Goal: Information Seeking & Learning: Learn about a topic

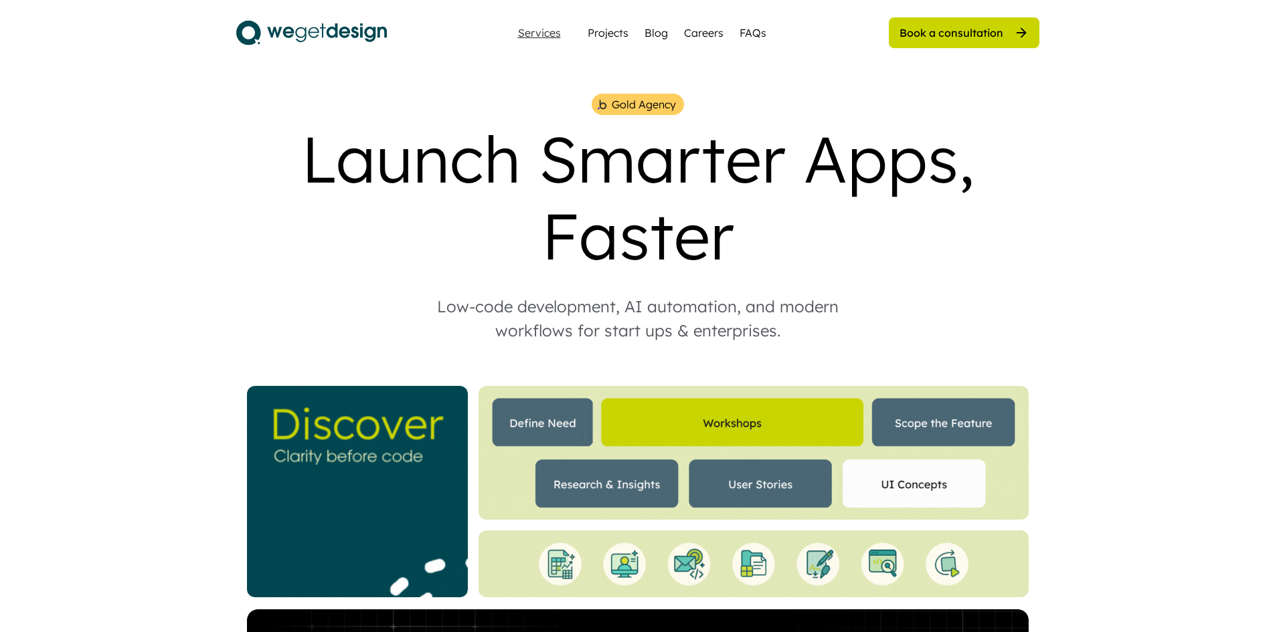
click at [553, 31] on div "Services" at bounding box center [539, 32] width 54 height 11
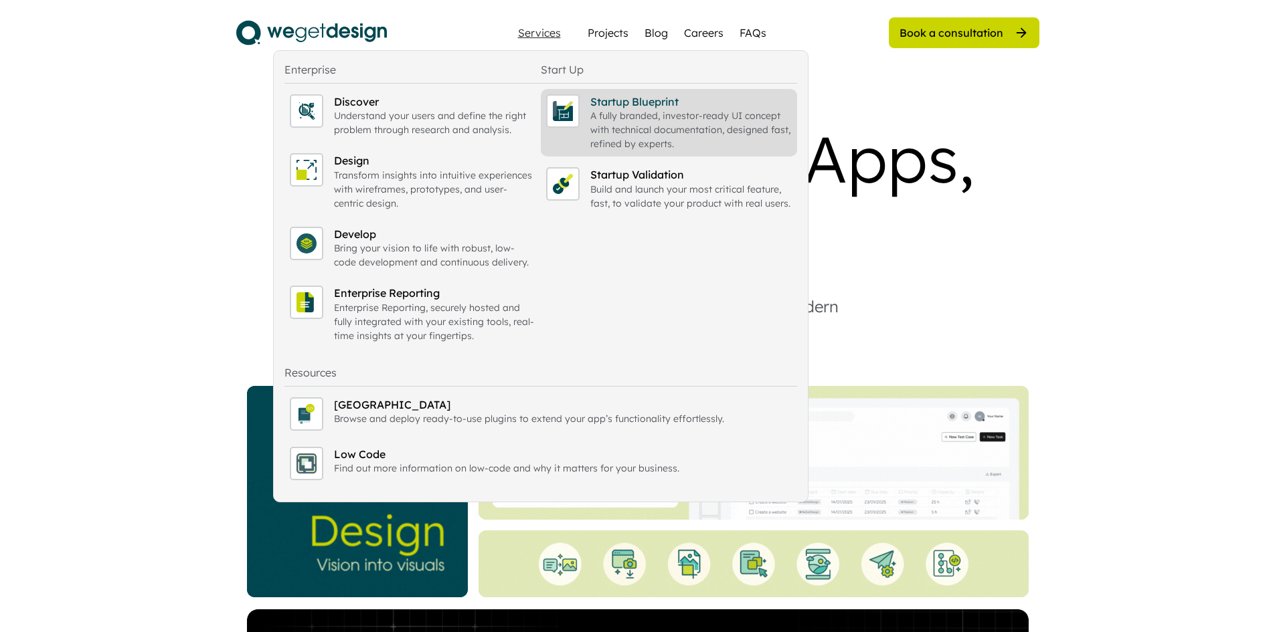
click at [621, 130] on div "A fully branded, investor-ready UI concept with technical documentation, design…" at bounding box center [690, 130] width 201 height 42
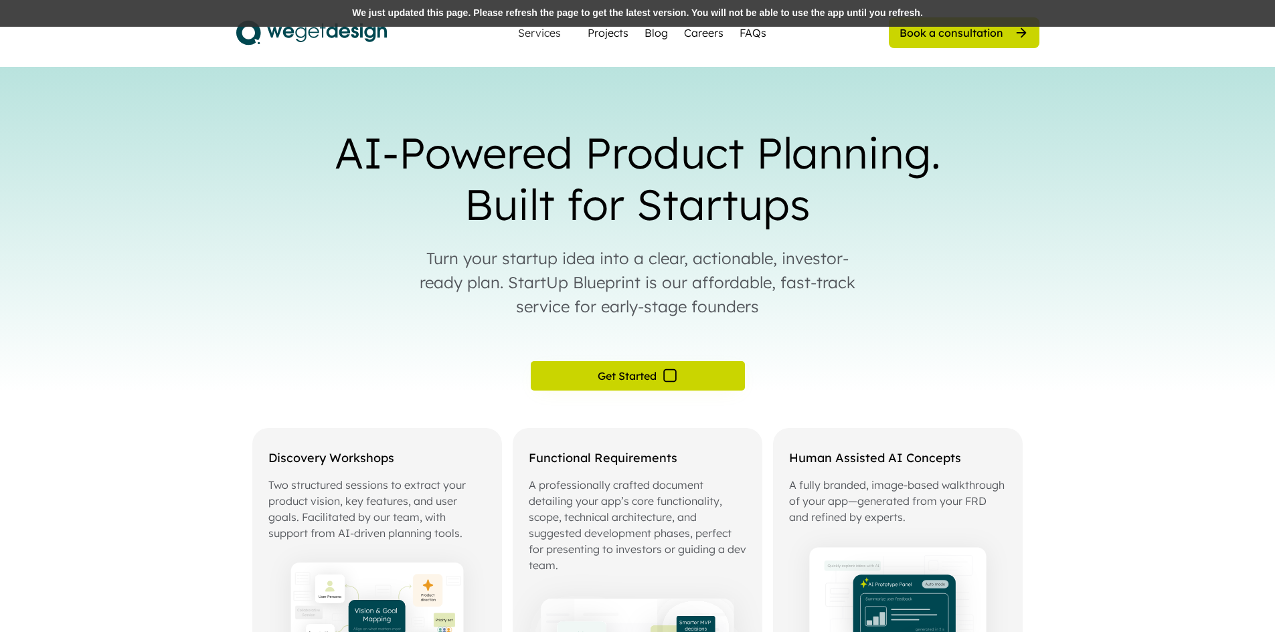
click at [464, 7] on div "We just updated this page. Please refresh the page to get the latest version. Y…" at bounding box center [637, 13] width 1275 height 27
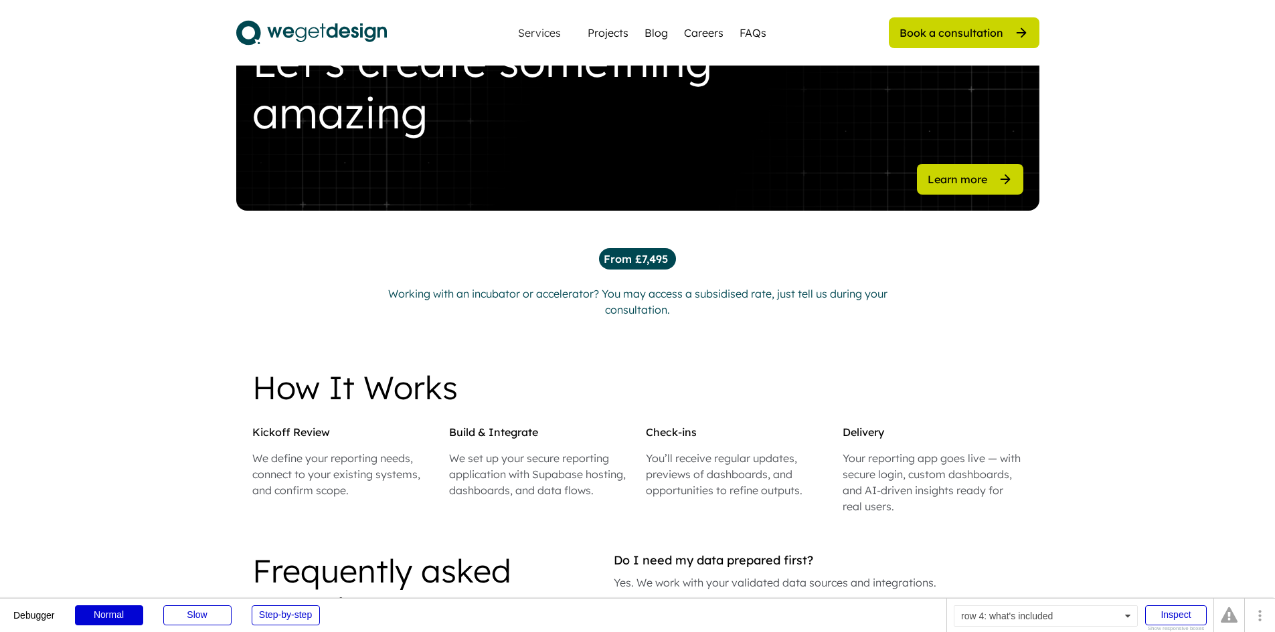
scroll to position [1606, 0]
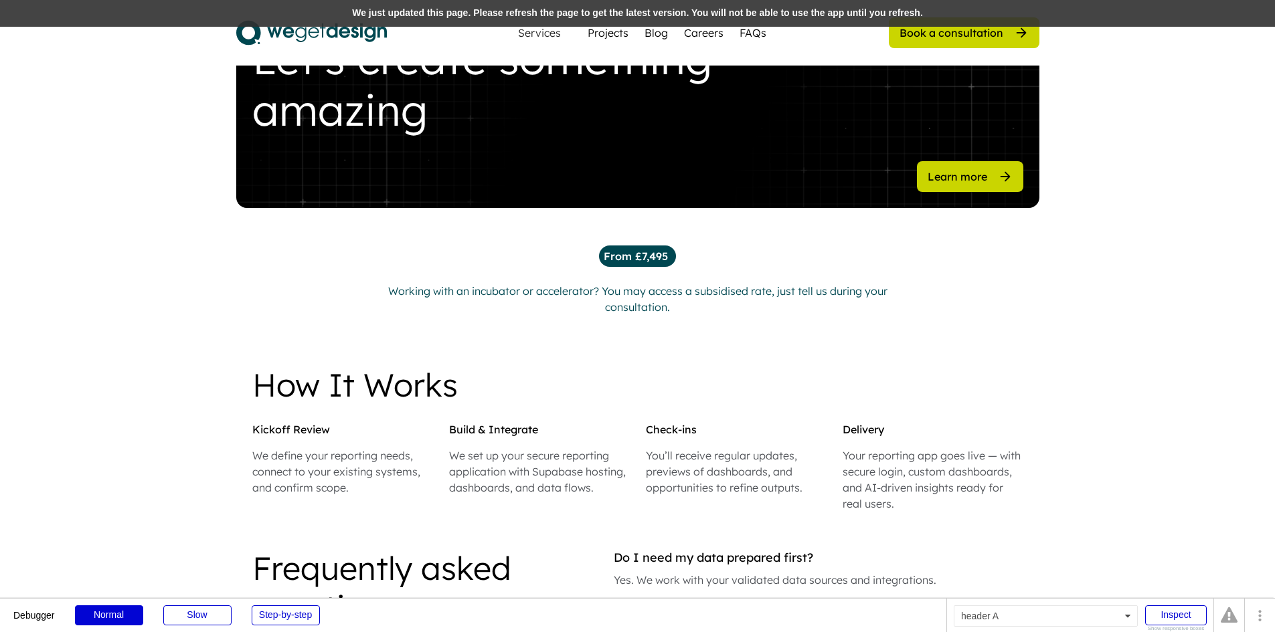
click at [273, 11] on div "We just updated this page. Please refresh the page to get the latest version. Y…" at bounding box center [637, 13] width 1275 height 27
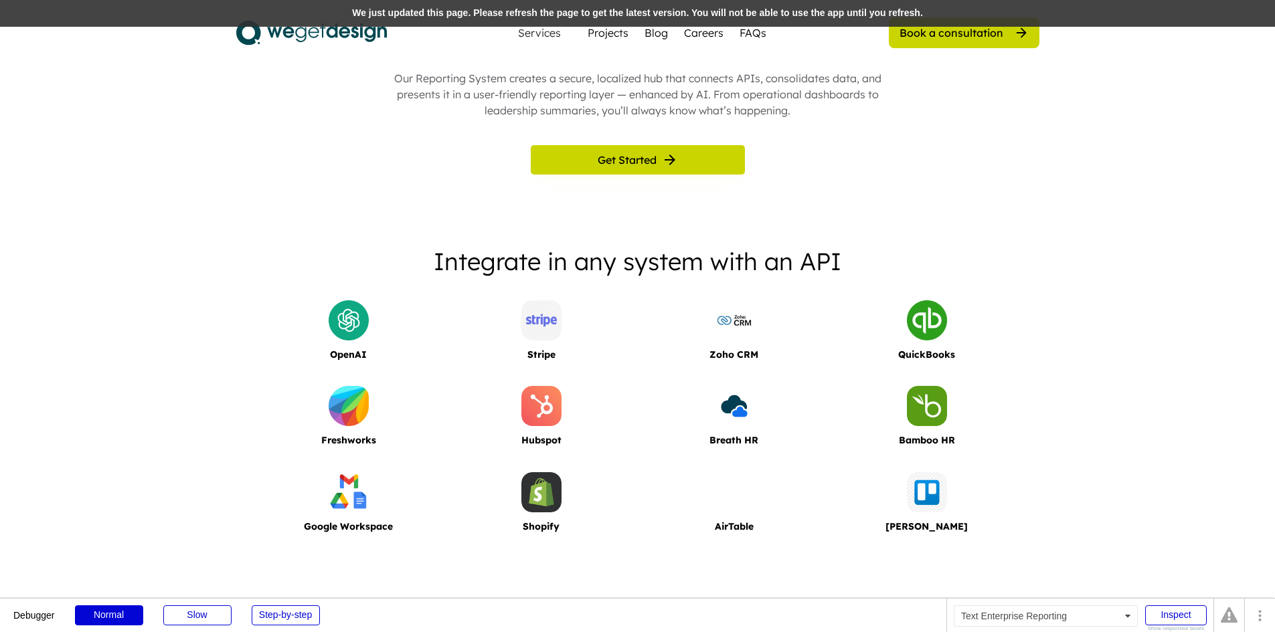
scroll to position [1004, 0]
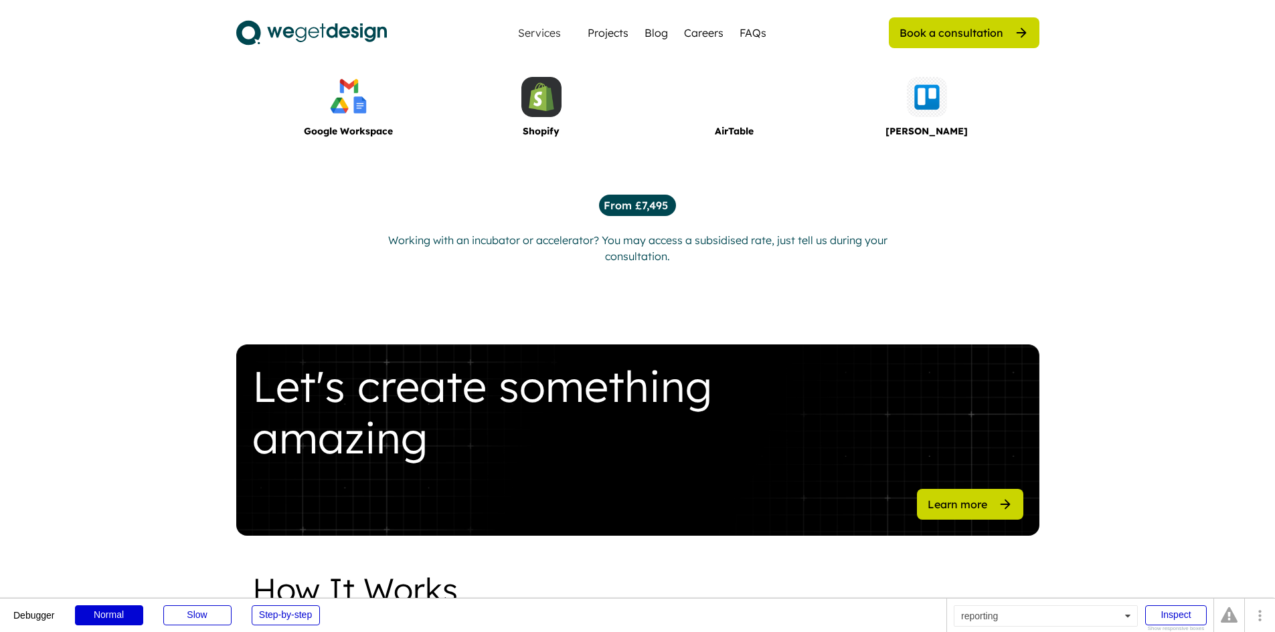
scroll to position [1409, 0]
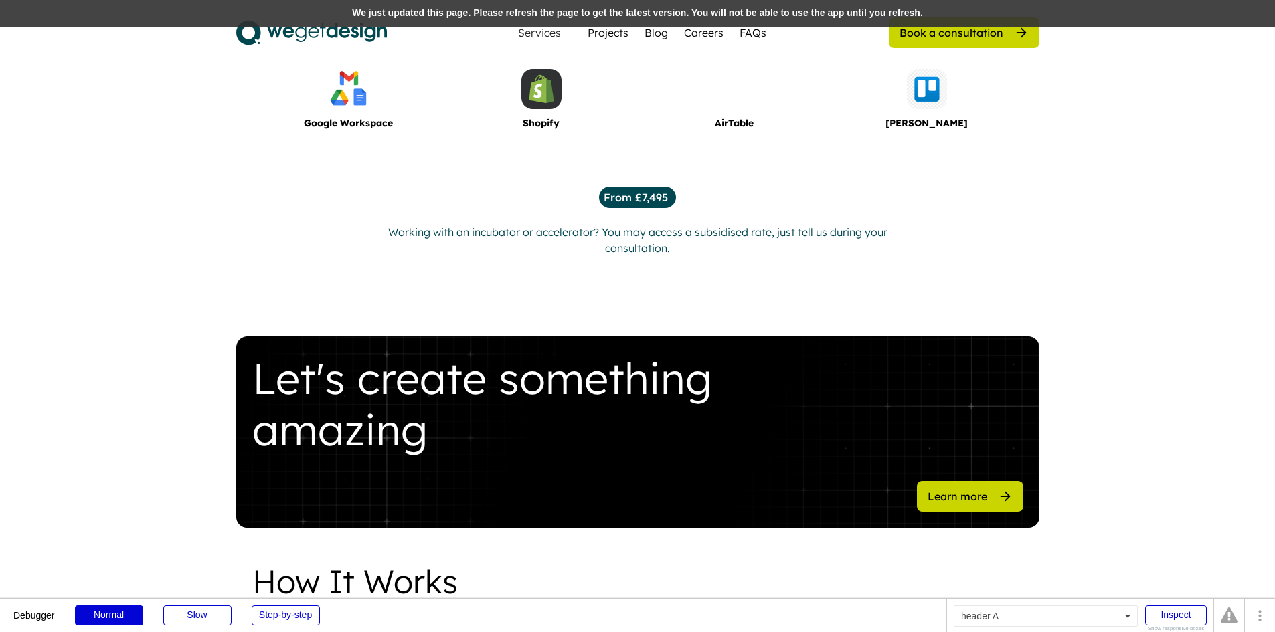
click at [406, 12] on div "We just updated this page. Please refresh the page to get the latest version. Y…" at bounding box center [637, 13] width 1275 height 27
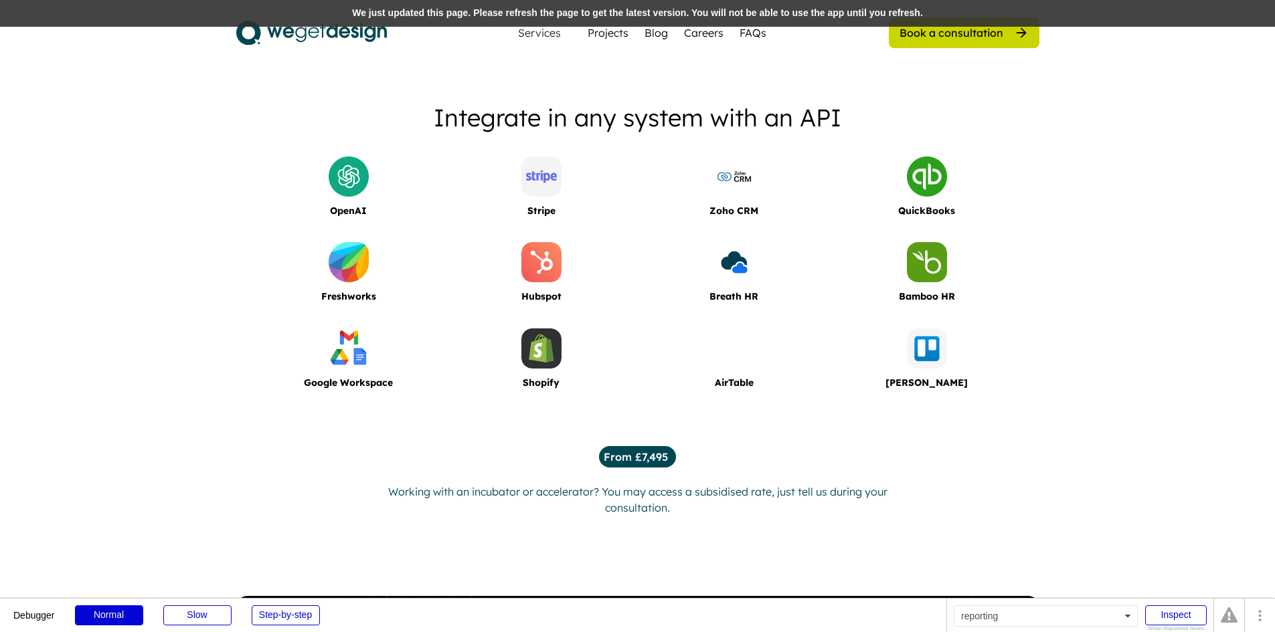
scroll to position [1141, 0]
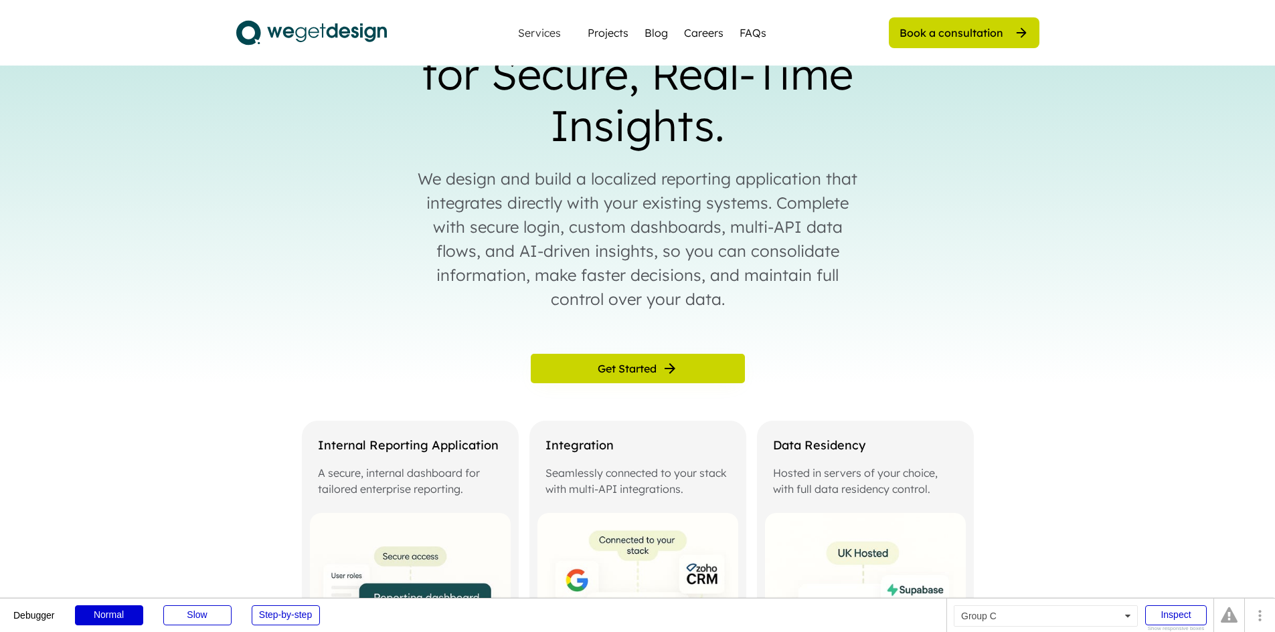
scroll to position [67, 0]
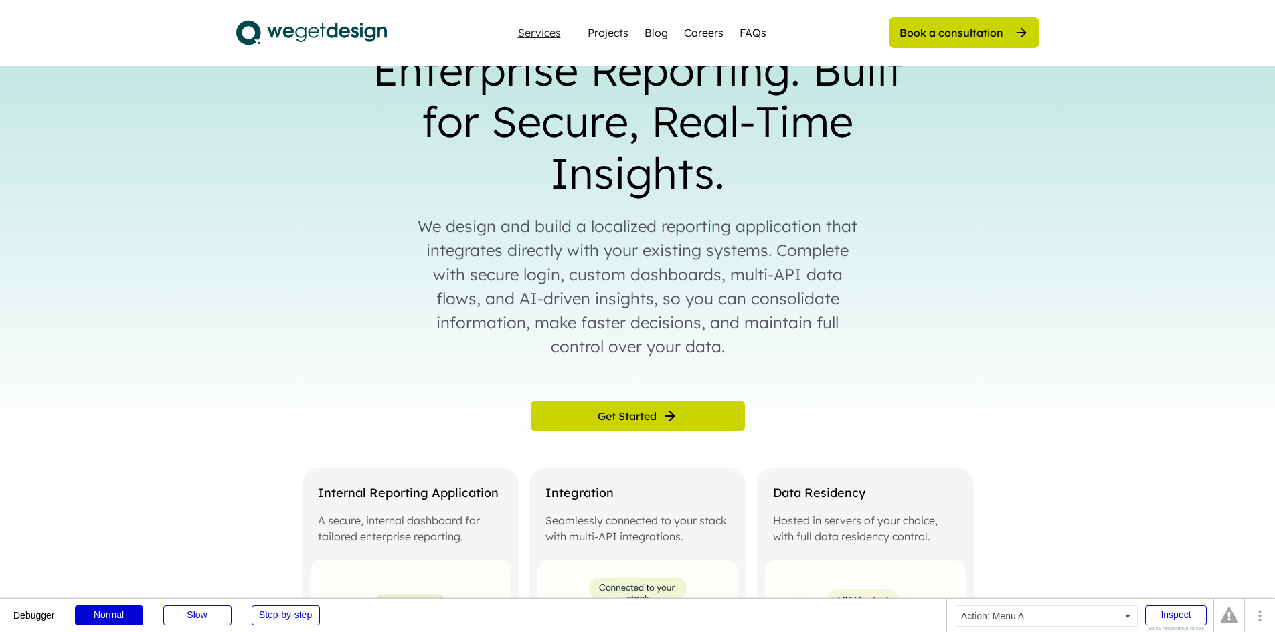
click at [551, 31] on div "Services" at bounding box center [539, 32] width 54 height 11
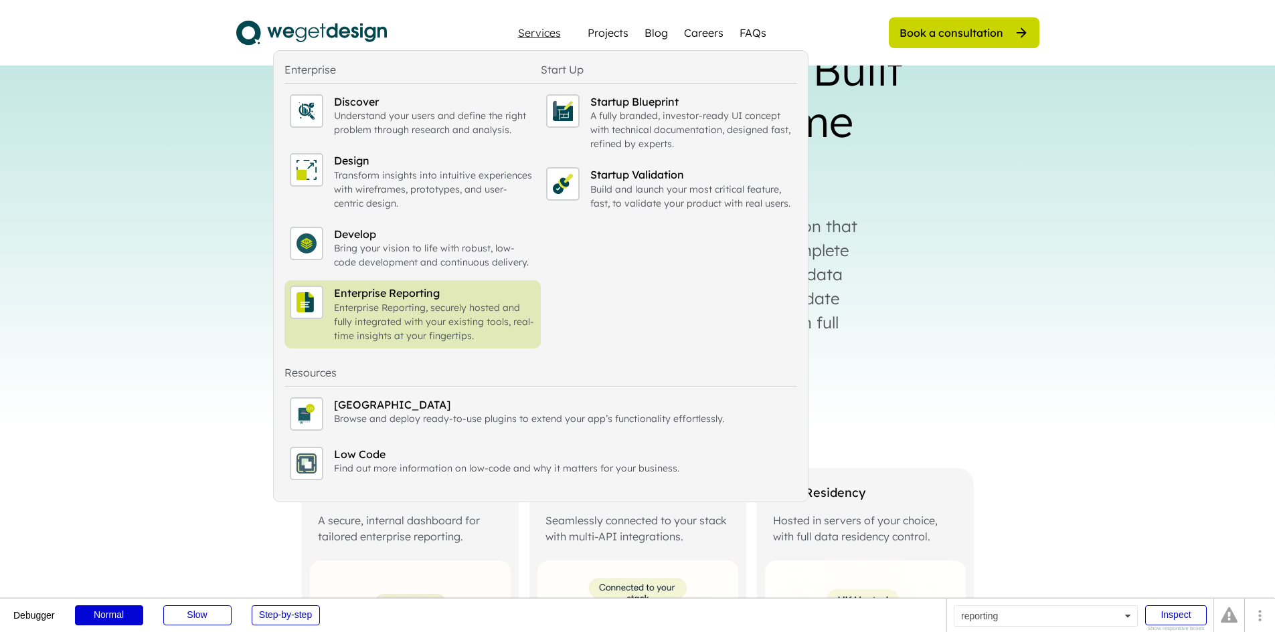
click at [977, 149] on div "Enterprise Reporting. Built for Secure, Real-Time Insights. We design and build…" at bounding box center [637, 179] width 1275 height 359
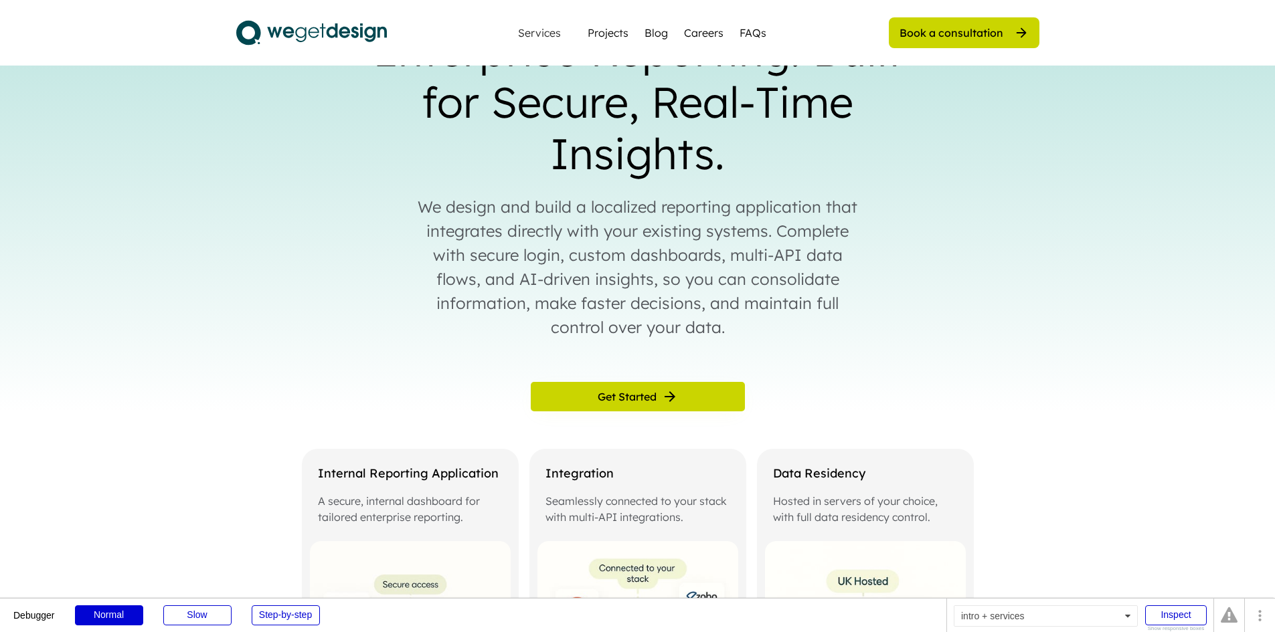
scroll to position [0, 0]
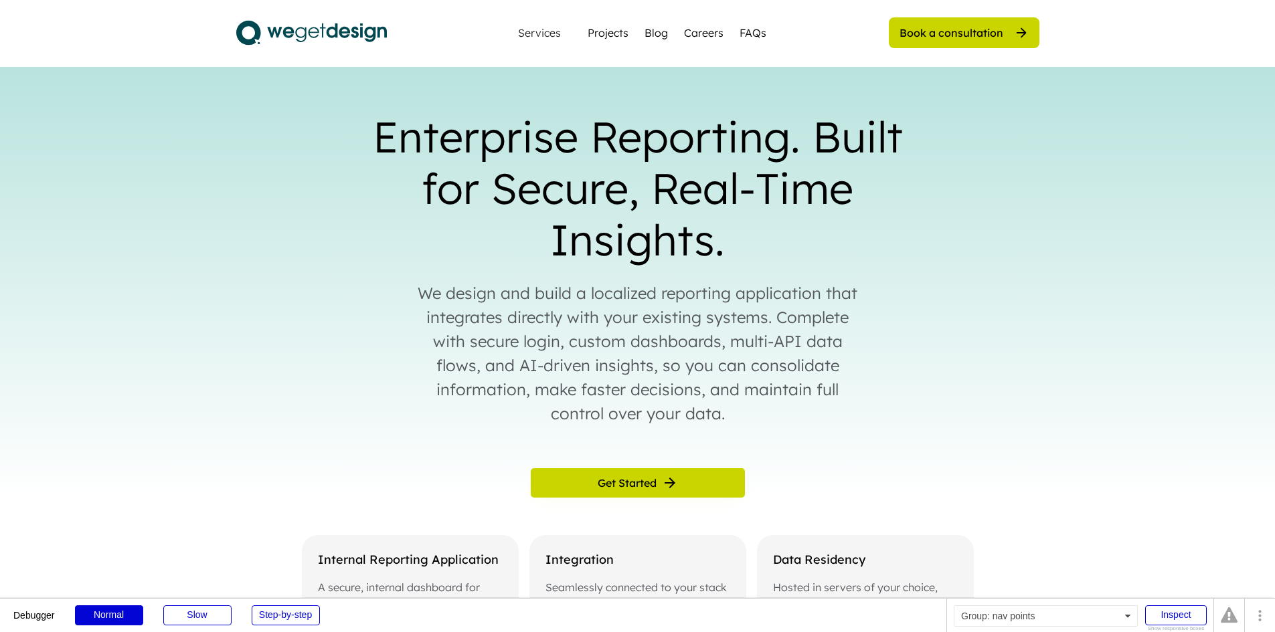
click at [562, 28] on div "Services" at bounding box center [539, 32] width 54 height 11
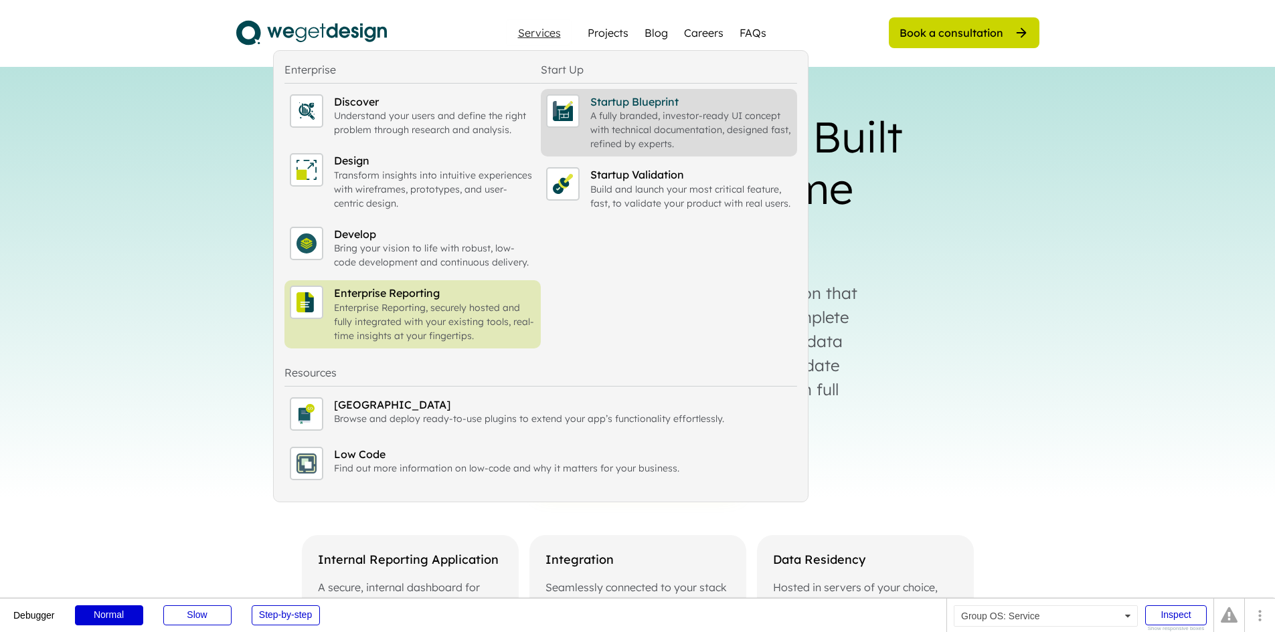
click at [602, 123] on div "A fully branded, investor-ready UI concept with technical documentation, design…" at bounding box center [690, 130] width 201 height 42
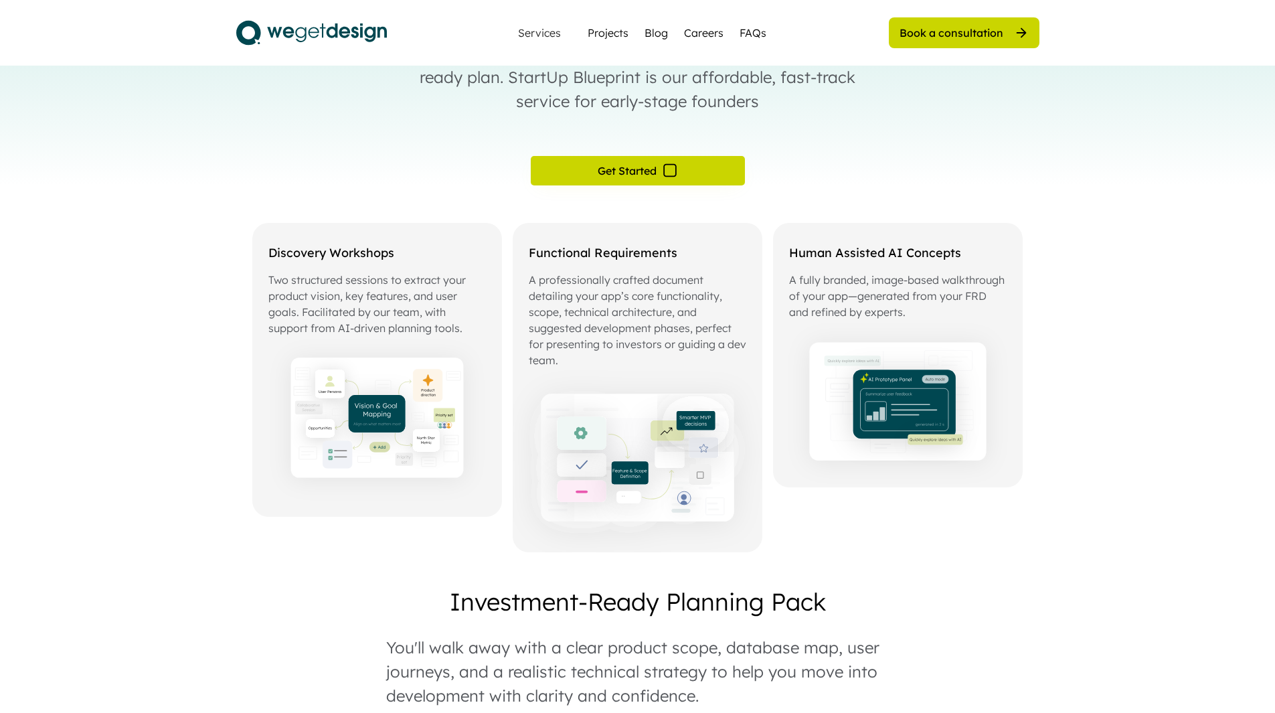
scroll to position [201, 0]
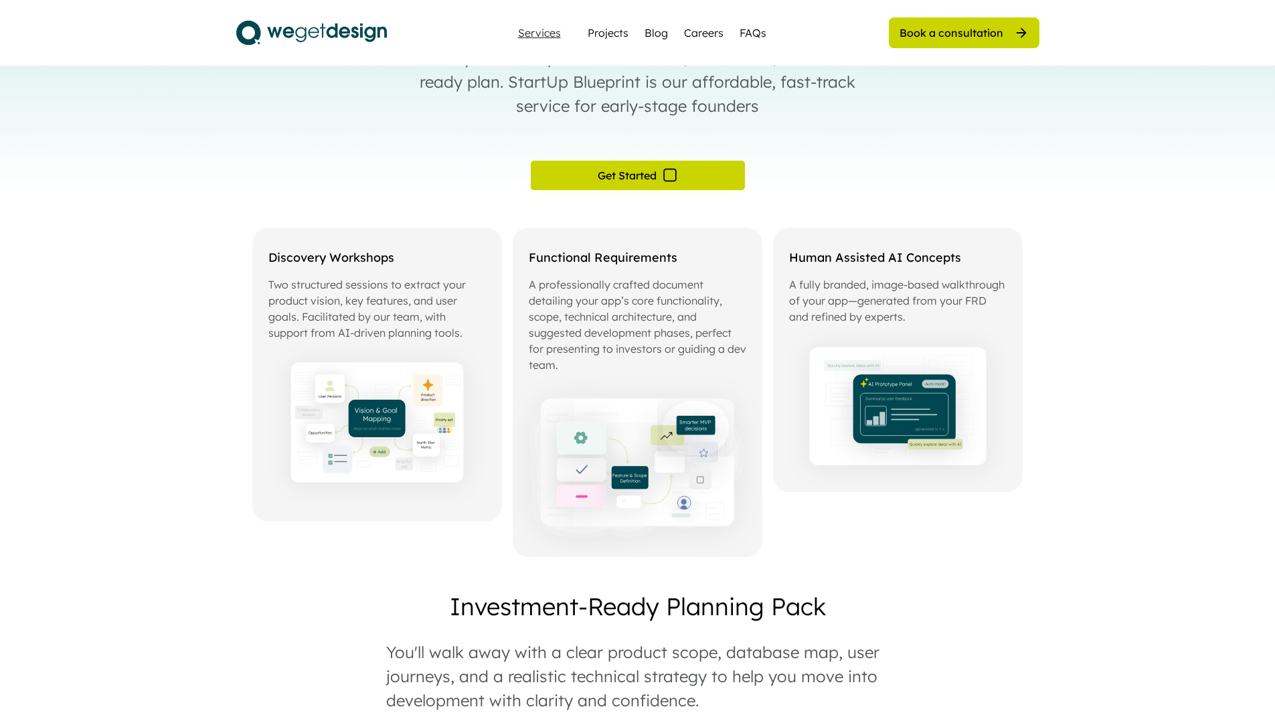
click at [539, 28] on div "Services" at bounding box center [539, 32] width 54 height 11
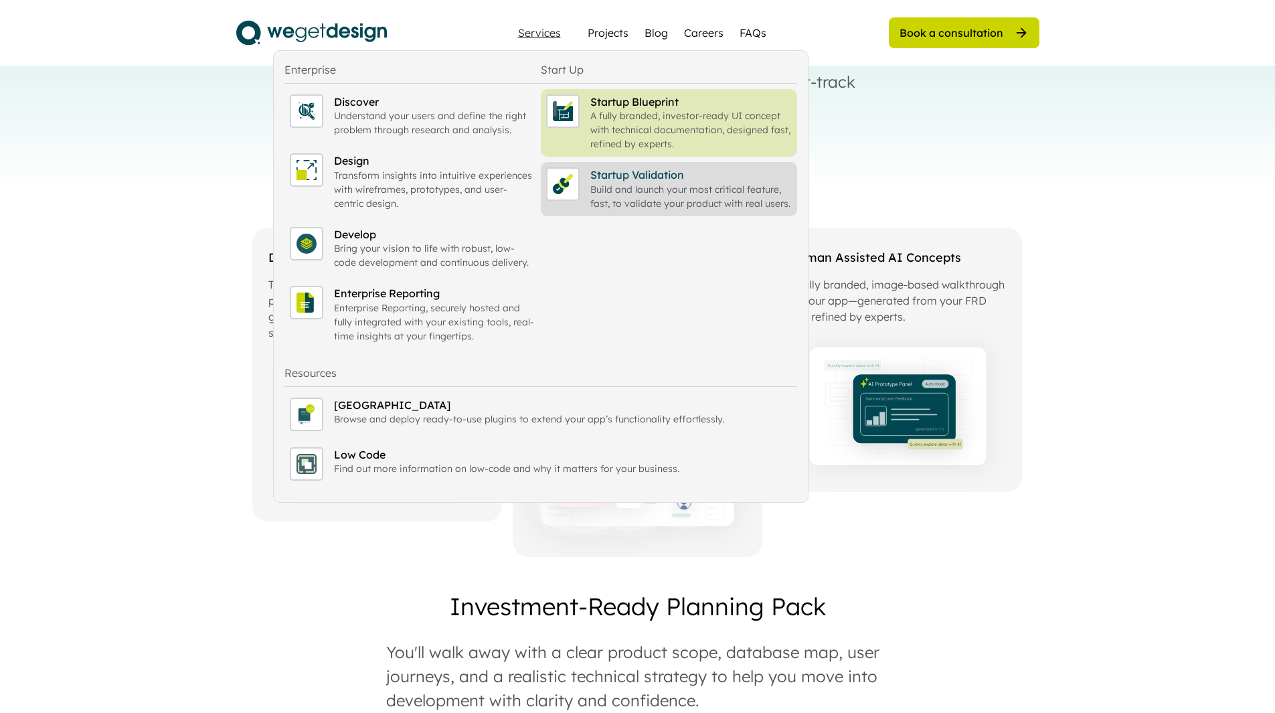
click at [644, 179] on div "Startup Validation" at bounding box center [690, 174] width 201 height 15
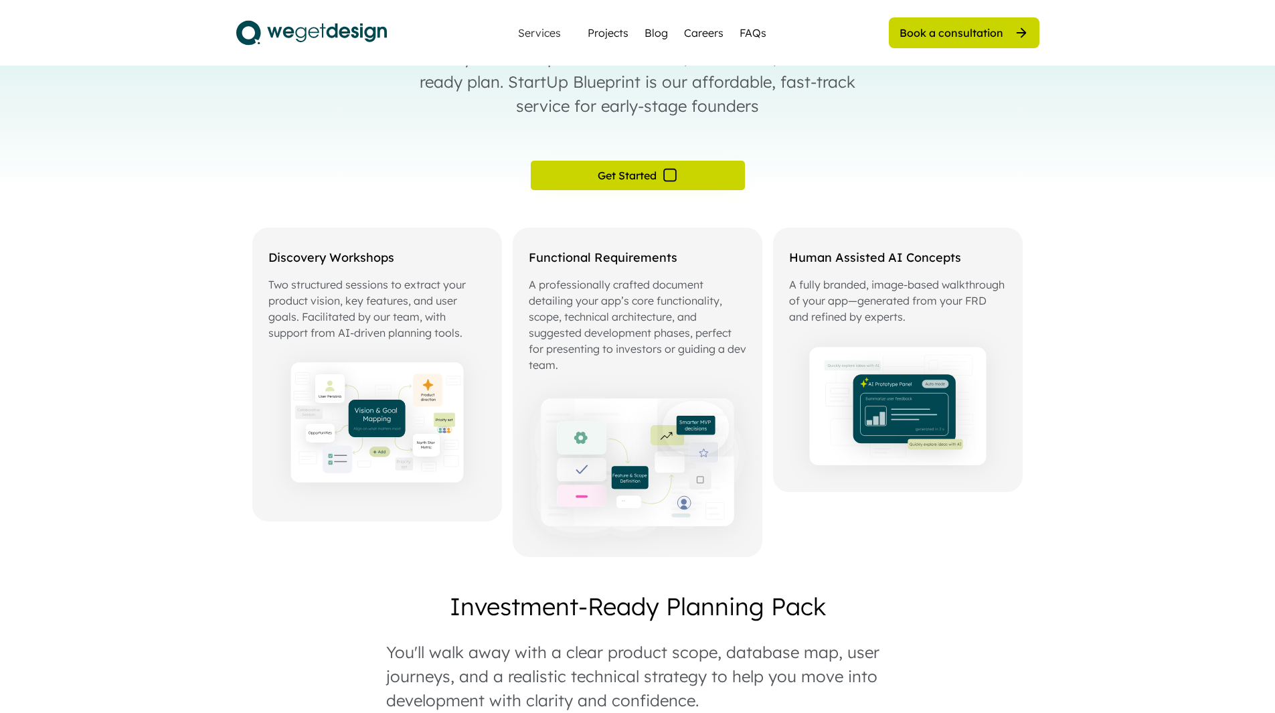
scroll to position [273, 0]
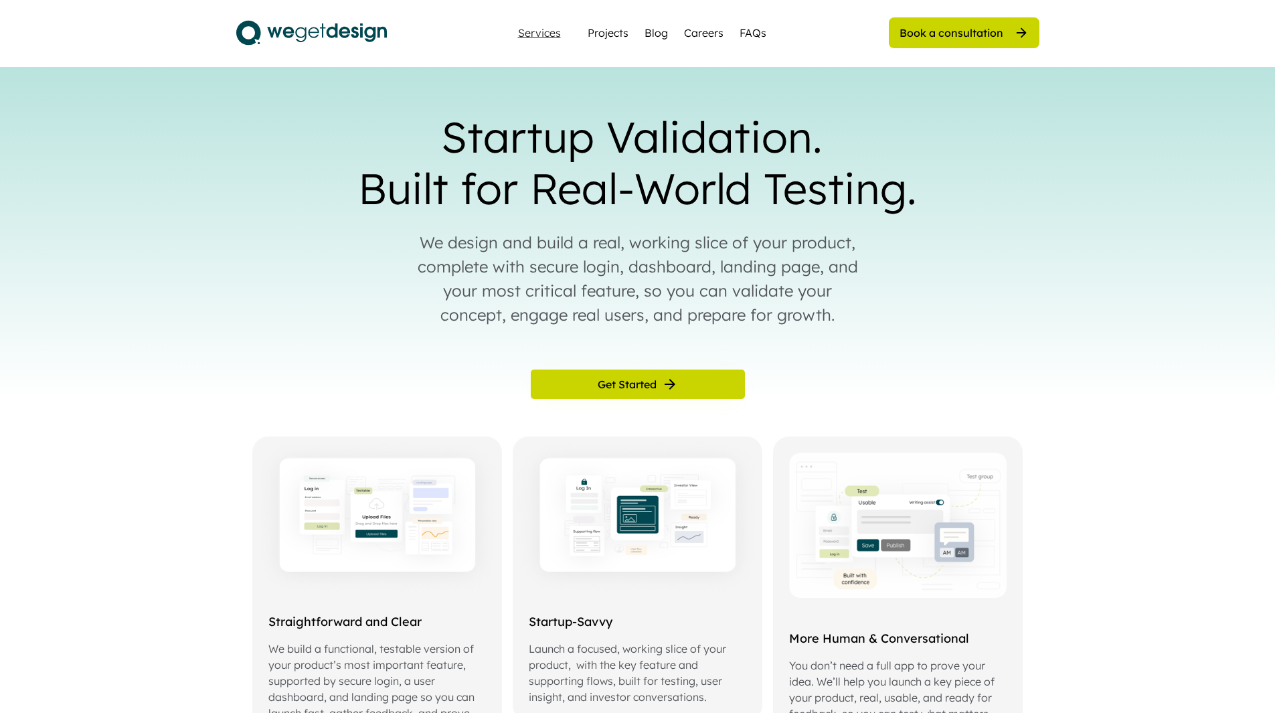
click at [555, 28] on div "Services" at bounding box center [539, 32] width 54 height 11
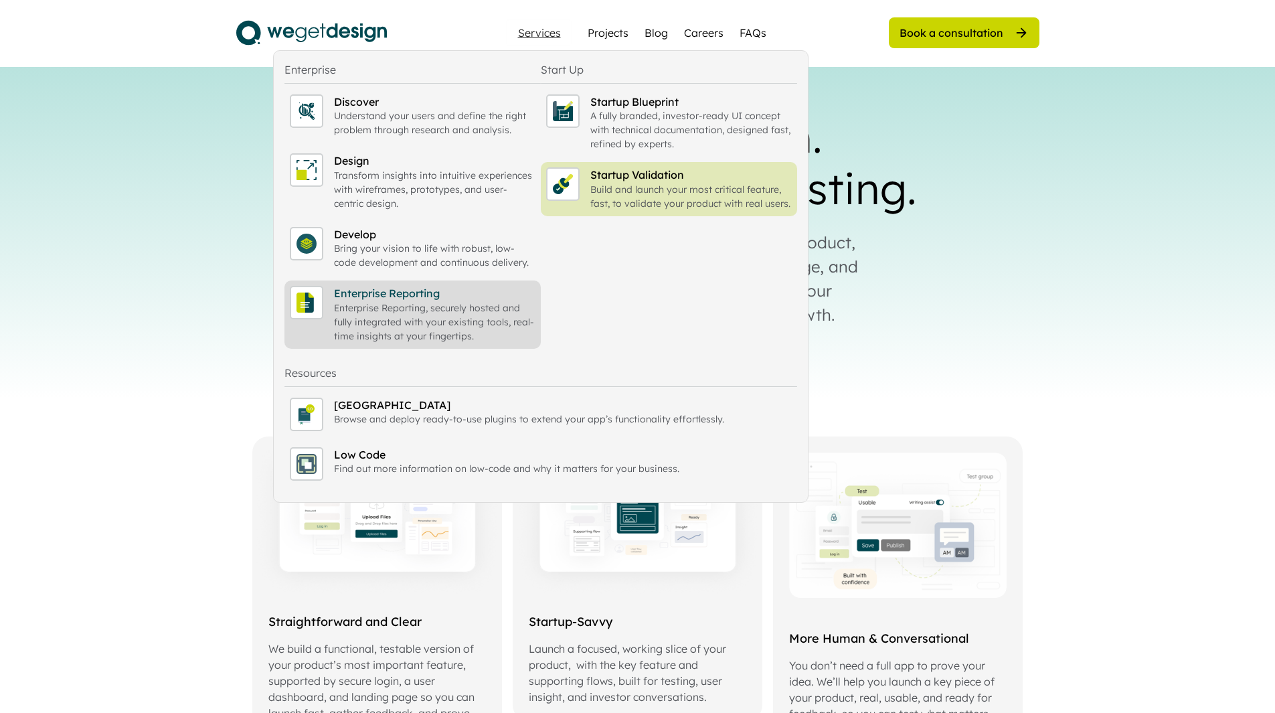
click at [434, 312] on div "Enterprise Reporting, securely hosted and fully integrated with your existing t…" at bounding box center [434, 322] width 201 height 42
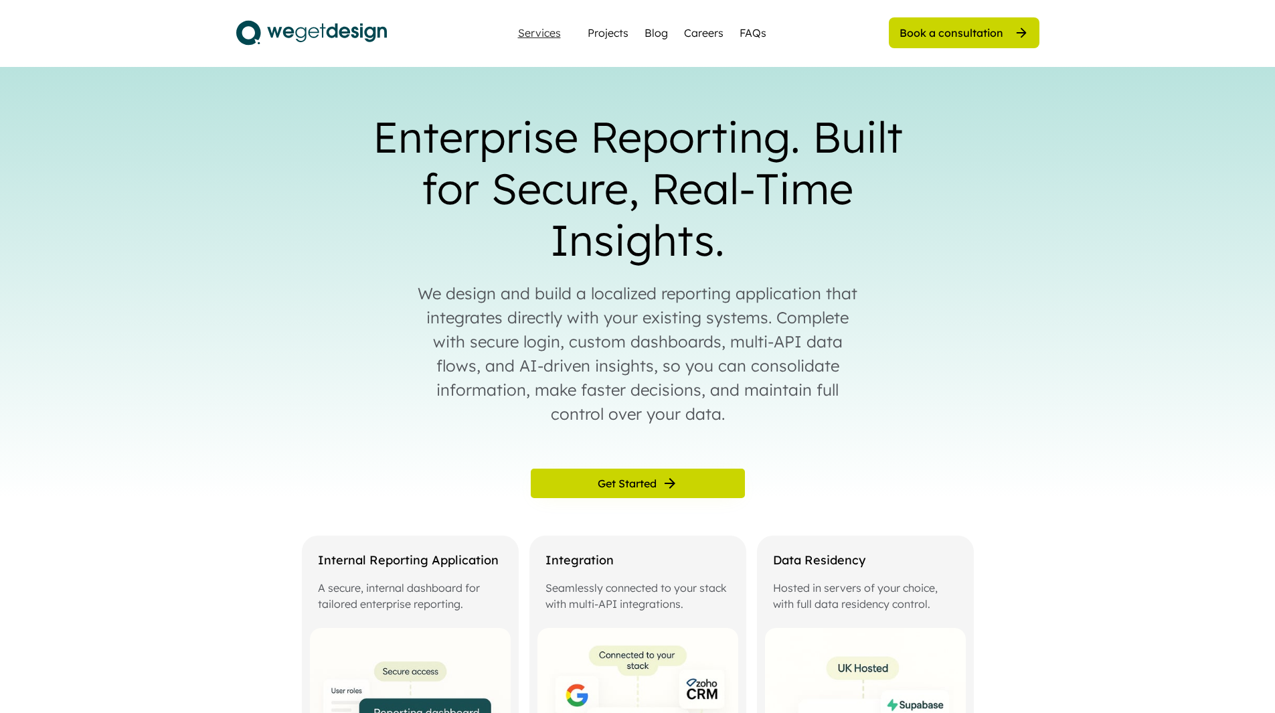
click at [537, 34] on div "Services" at bounding box center [539, 32] width 54 height 11
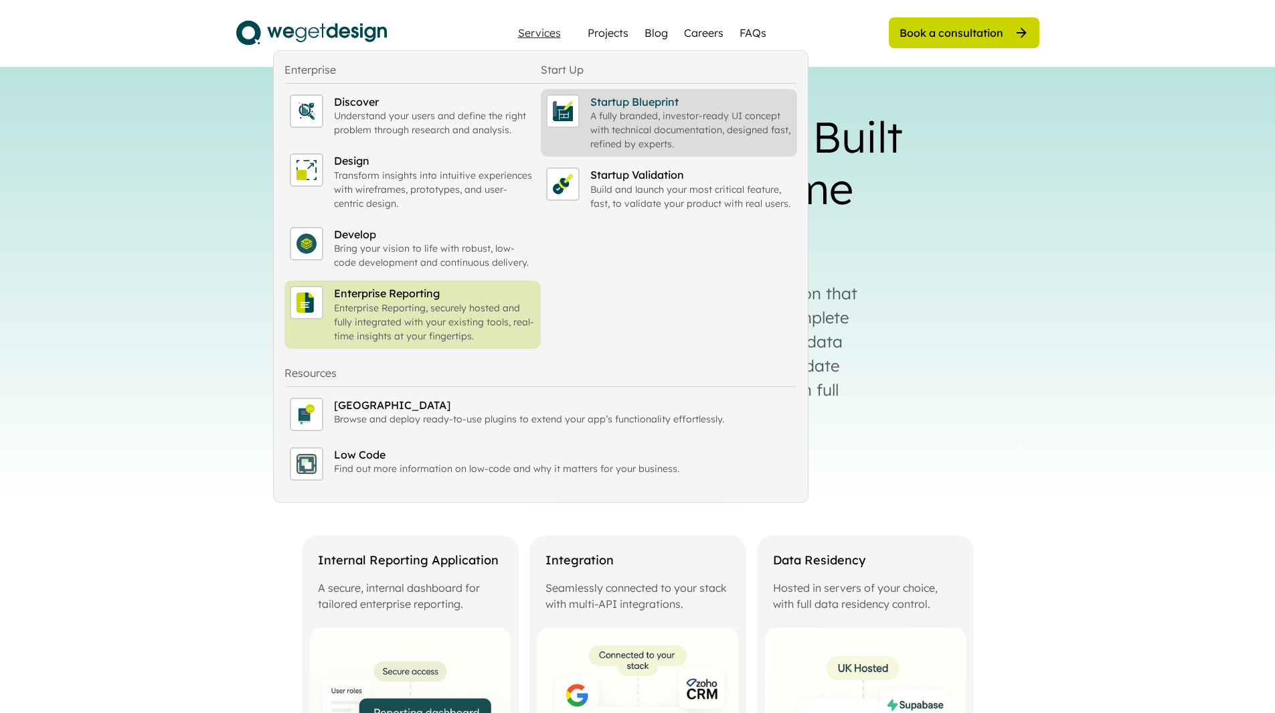
click at [661, 133] on div "A fully branded, investor-ready UI concept with technical documentation, design…" at bounding box center [690, 130] width 201 height 42
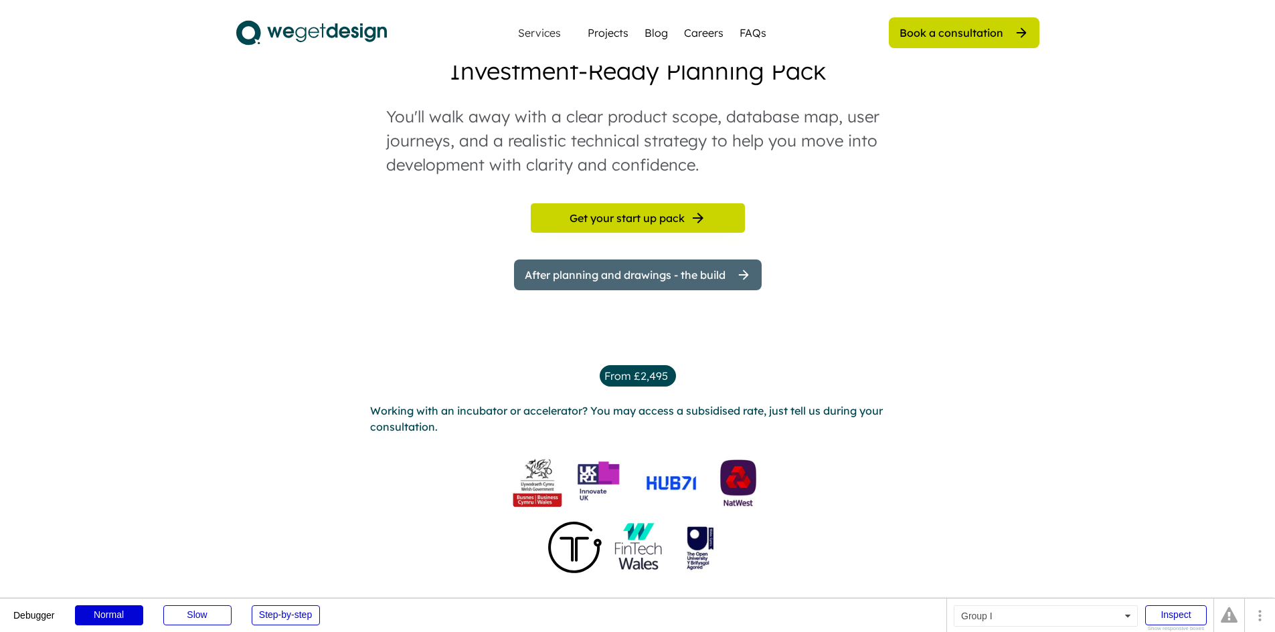
scroll to position [937, 0]
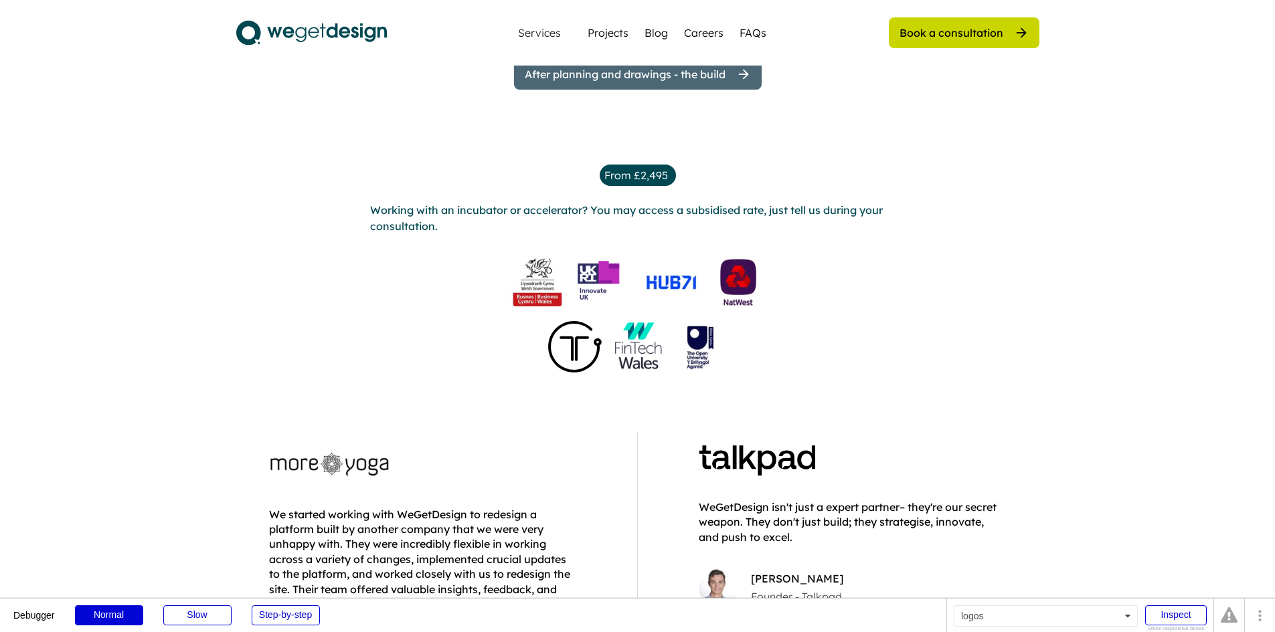
click at [360, 35] on img at bounding box center [311, 32] width 151 height 33
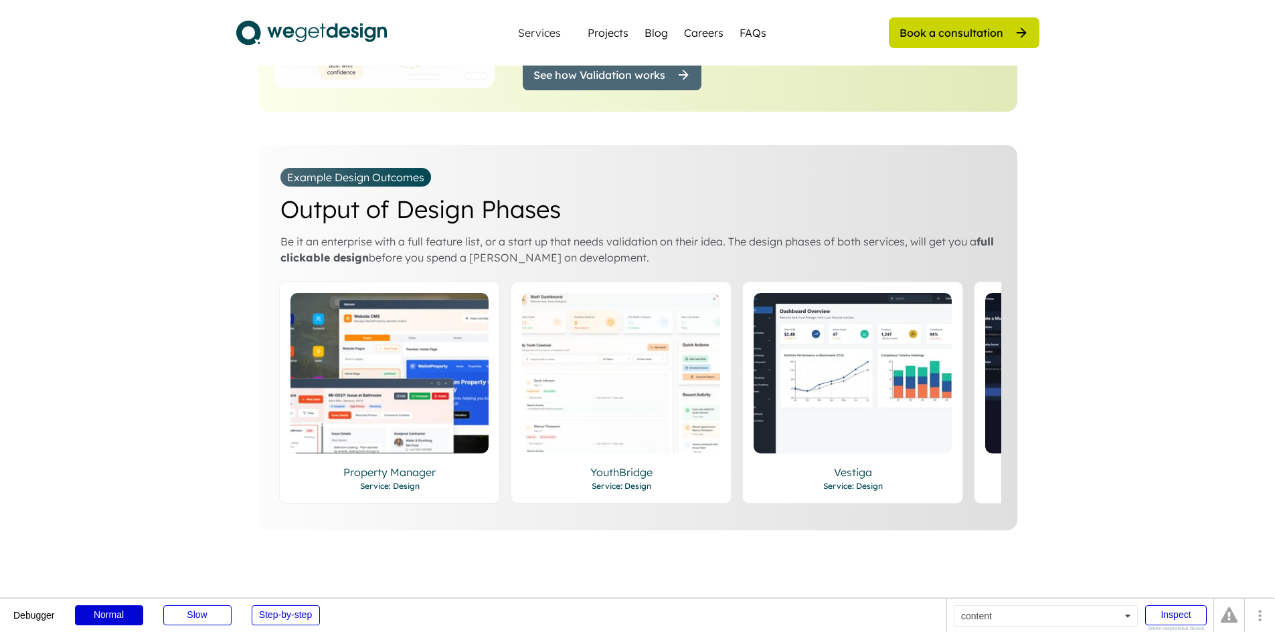
scroll to position [2141, 0]
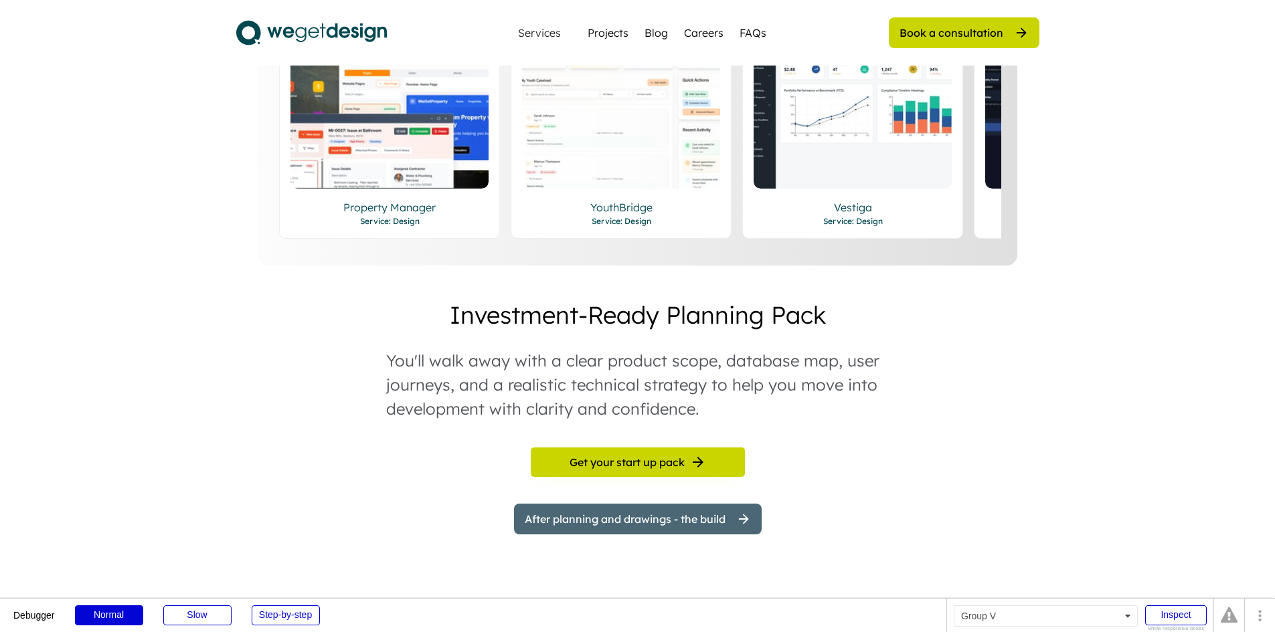
scroll to position [803, 0]
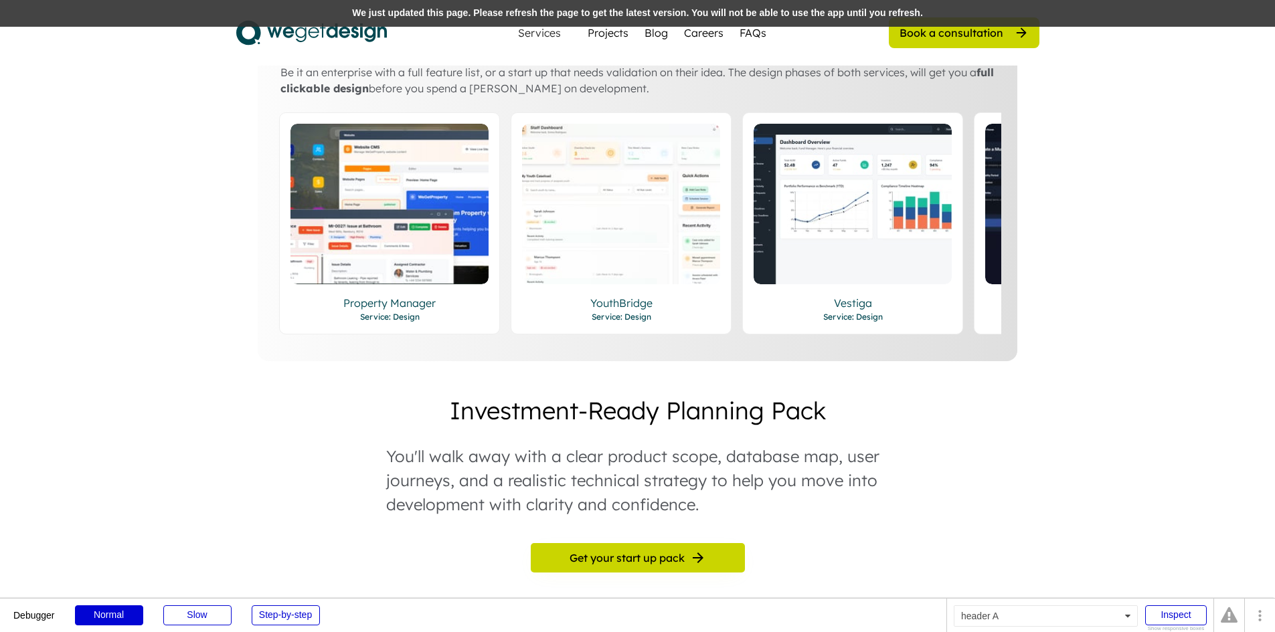
click at [391, 15] on div "We just updated this page. Please refresh the page to get the latest version. Y…" at bounding box center [637, 13] width 1275 height 27
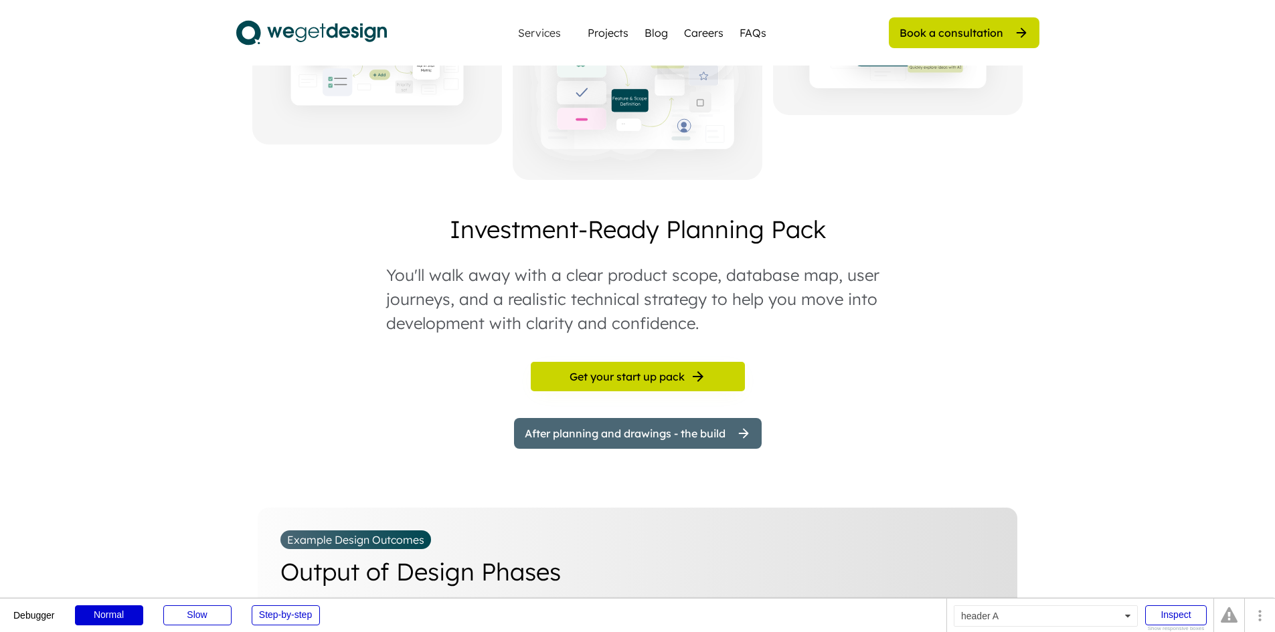
scroll to position [574, 0]
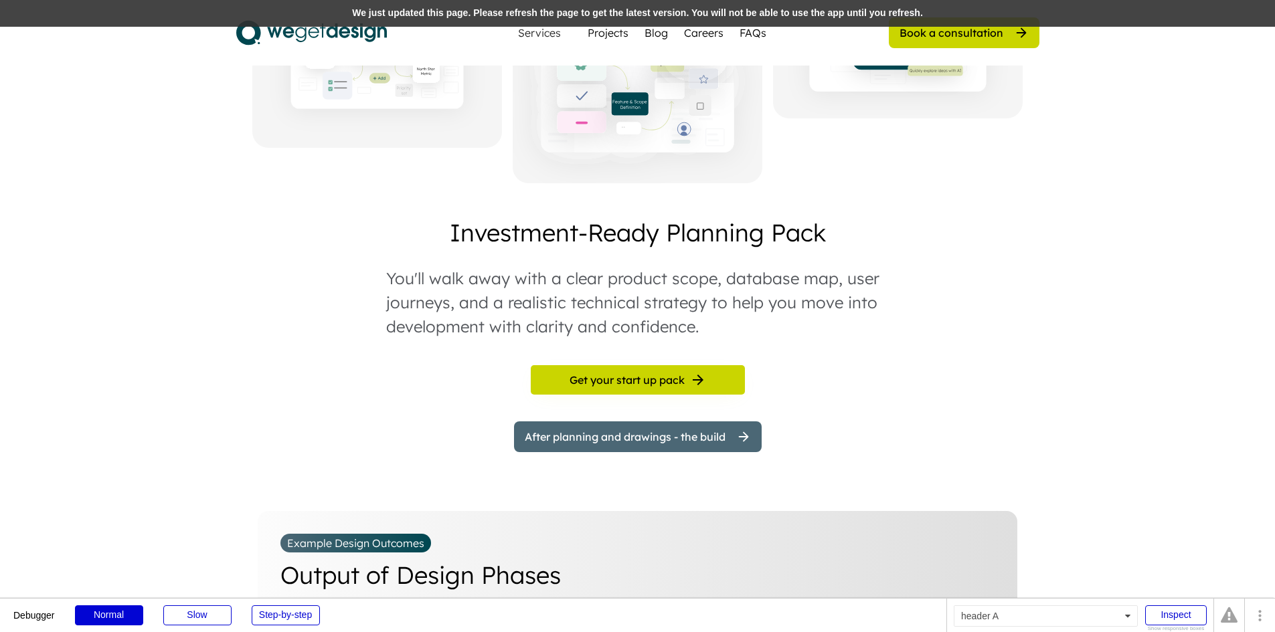
click at [391, 15] on div "We just updated this page. Please refresh the page to get the latest version. Y…" at bounding box center [637, 13] width 1275 height 27
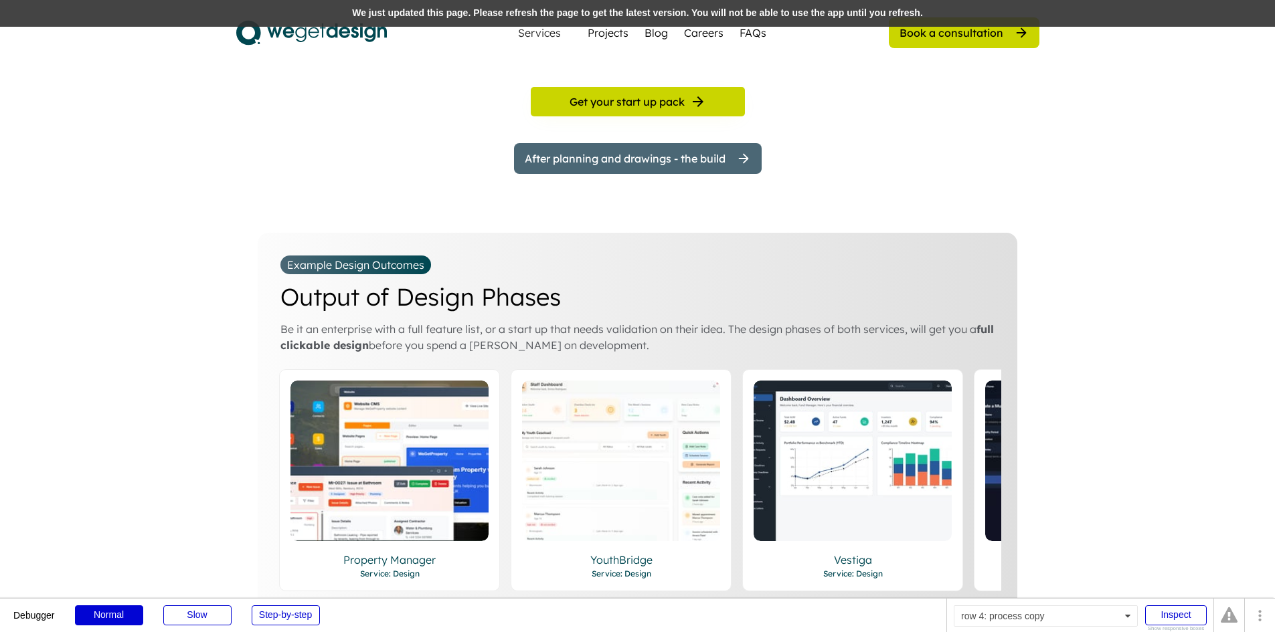
scroll to position [942, 0]
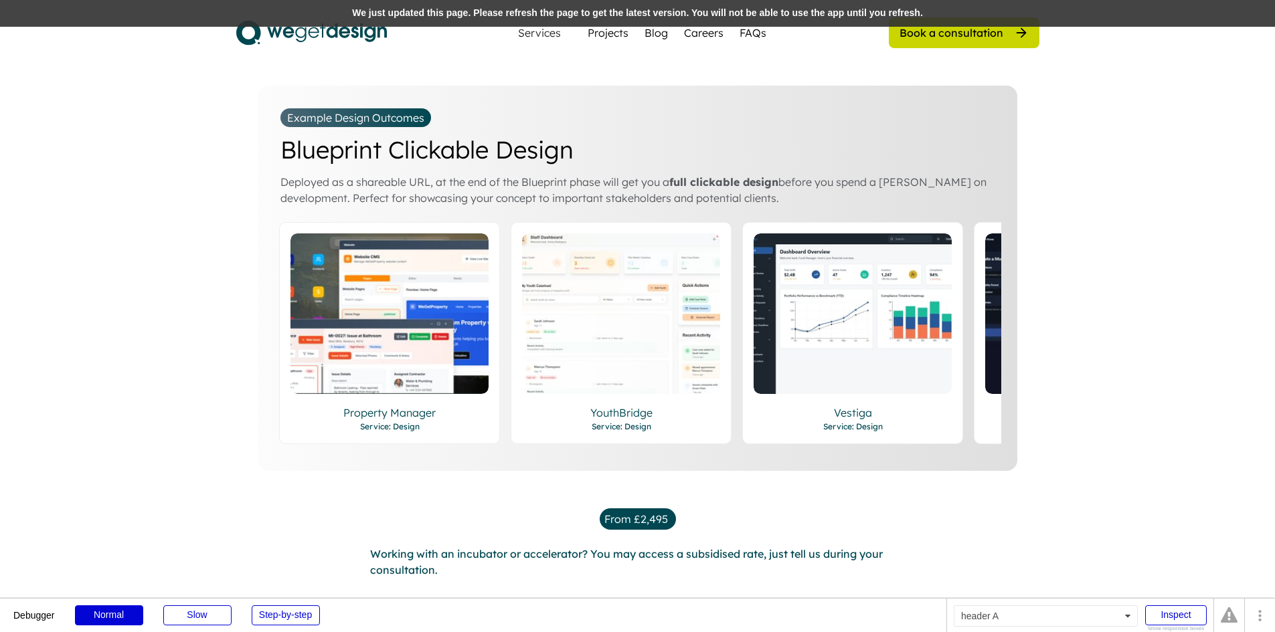
click at [430, 9] on div "We just updated this page. Please refresh the page to get the latest version. Y…" at bounding box center [637, 13] width 1275 height 27
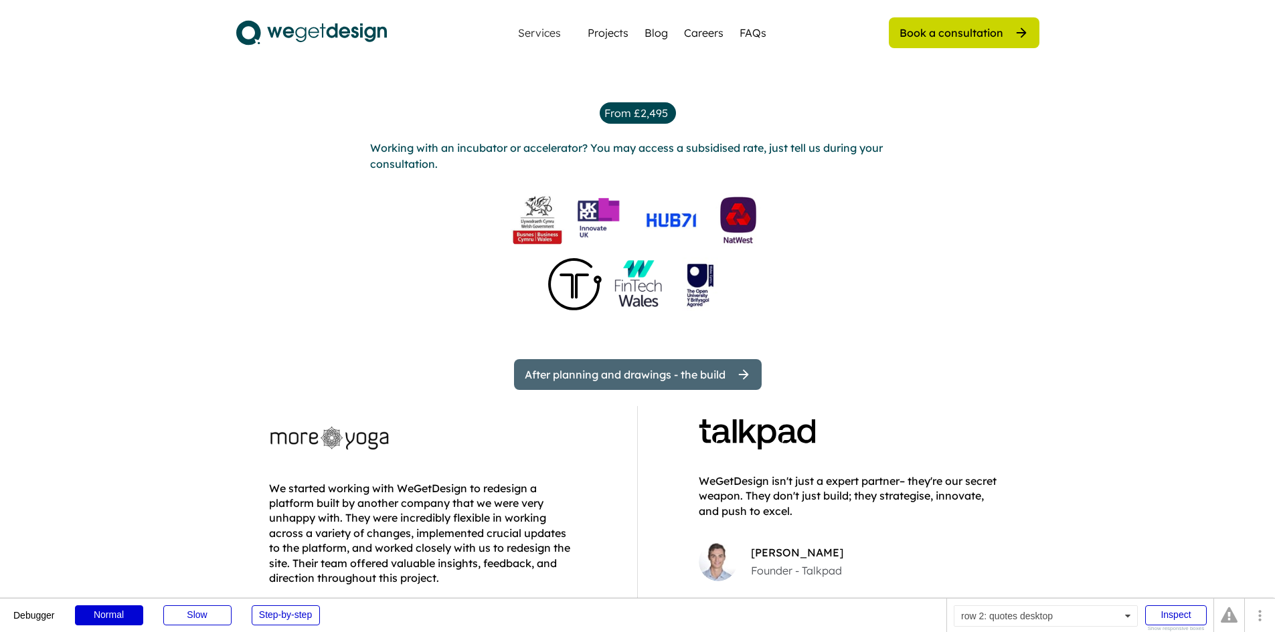
scroll to position [1338, 0]
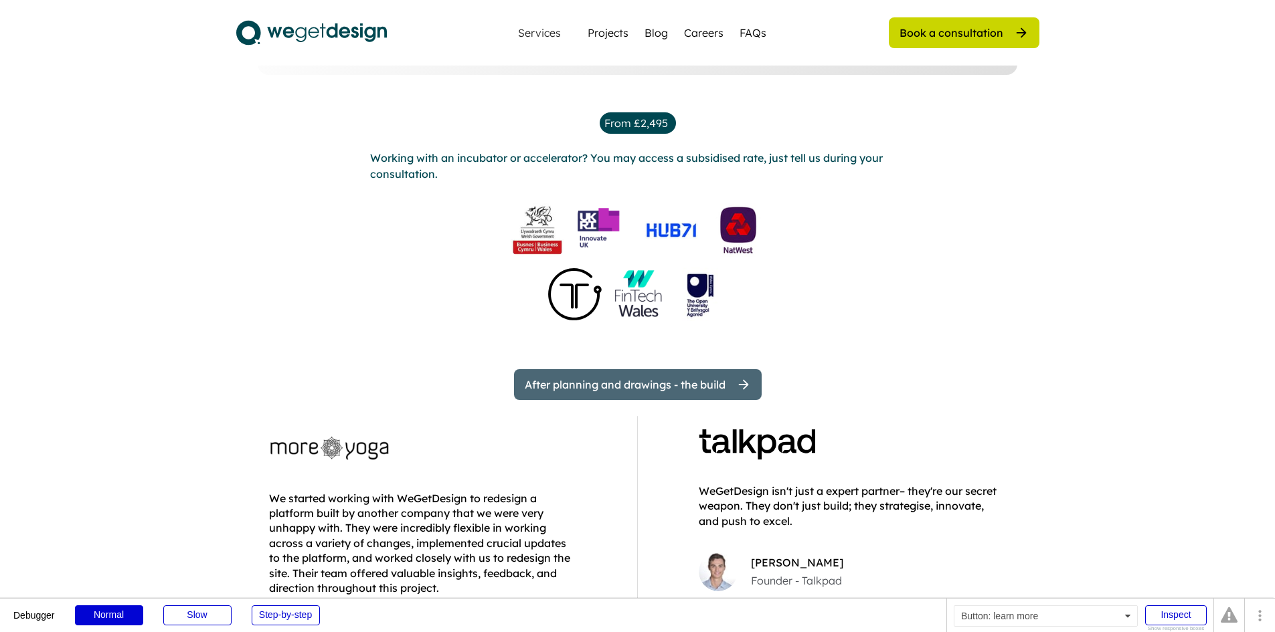
click at [616, 385] on div "After planning and drawings - the build" at bounding box center [638, 384] width 248 height 31
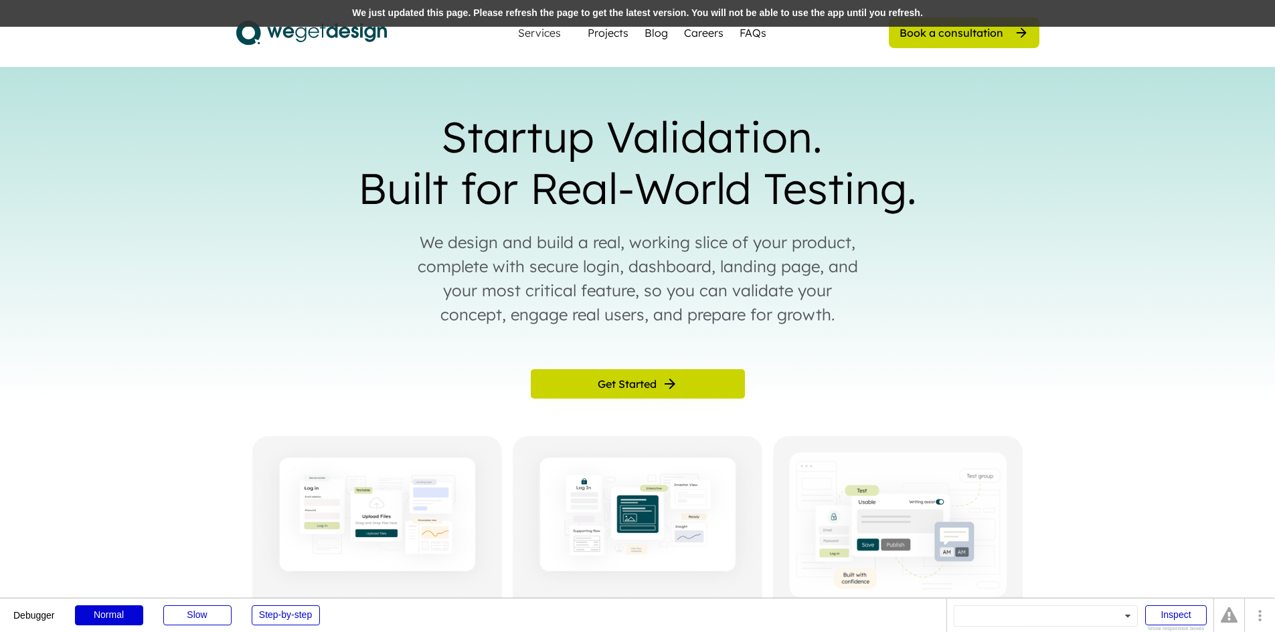
click at [403, 11] on div "We just updated this page. Please refresh the page to get the latest version. Y…" at bounding box center [637, 13] width 1275 height 27
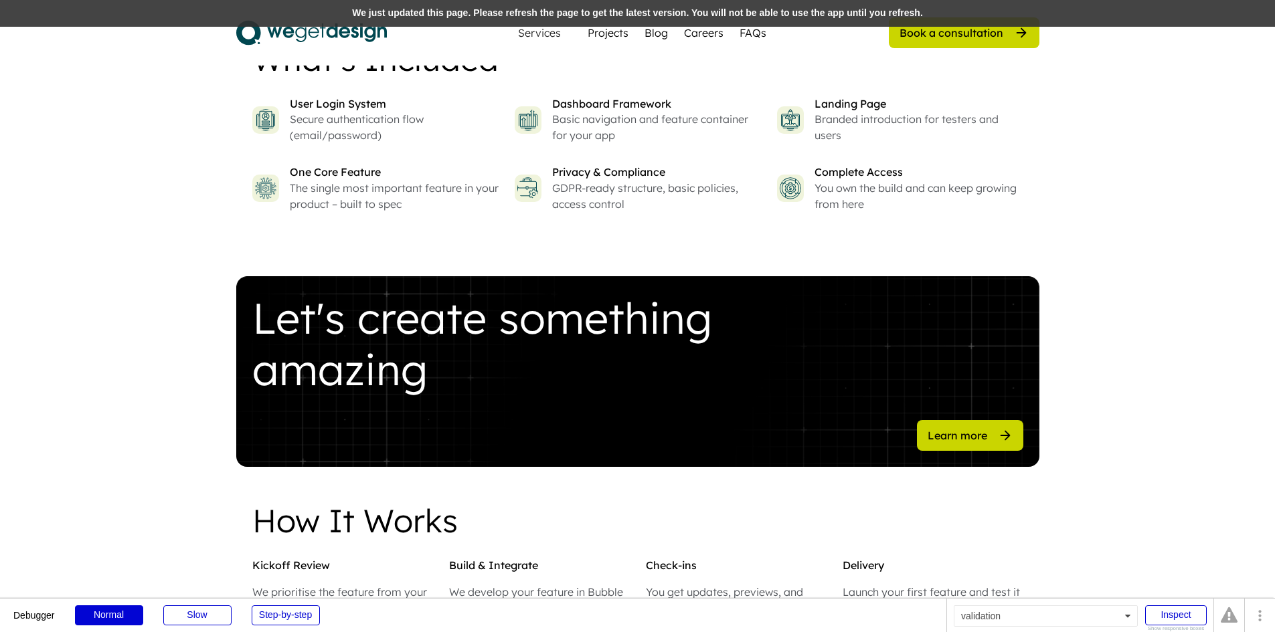
scroll to position [1271, 0]
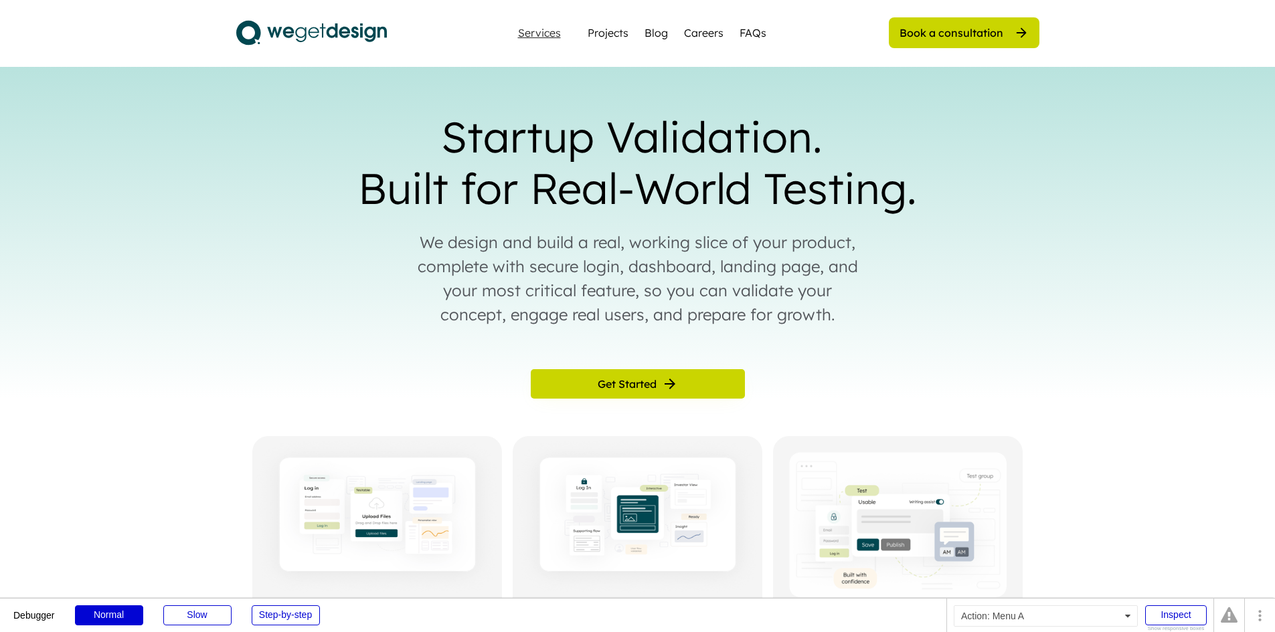
click at [550, 36] on div "Services" at bounding box center [539, 32] width 54 height 11
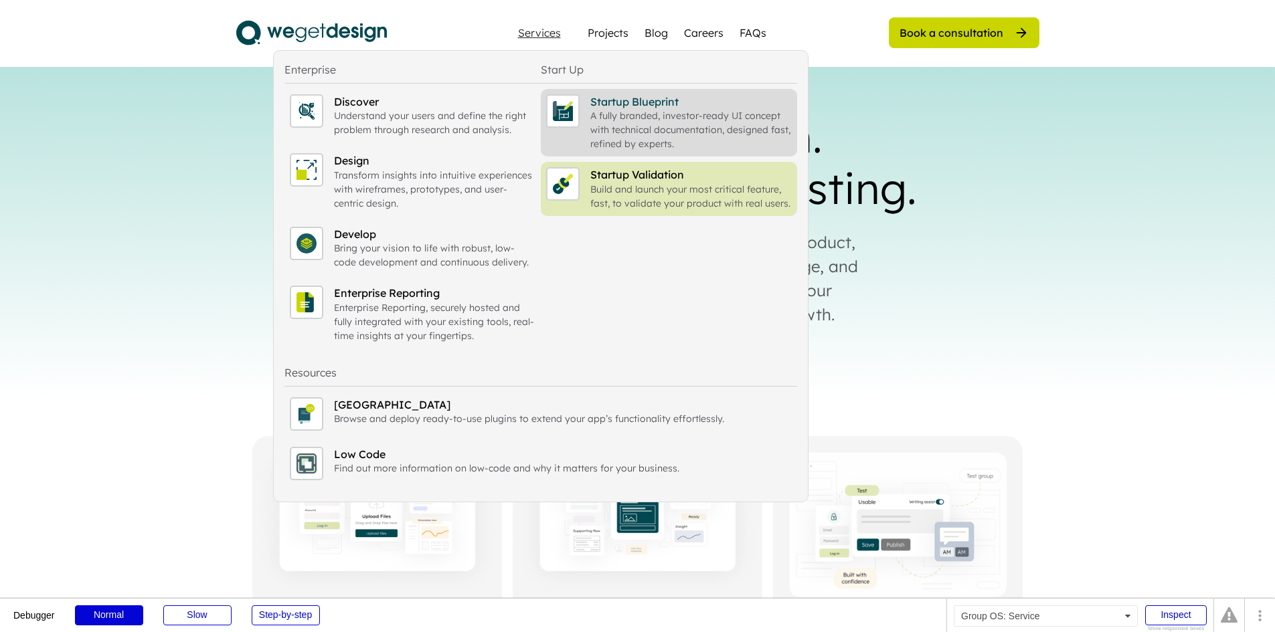
click at [701, 145] on div "A fully branded, investor-ready UI concept with technical documentation, design…" at bounding box center [690, 130] width 201 height 42
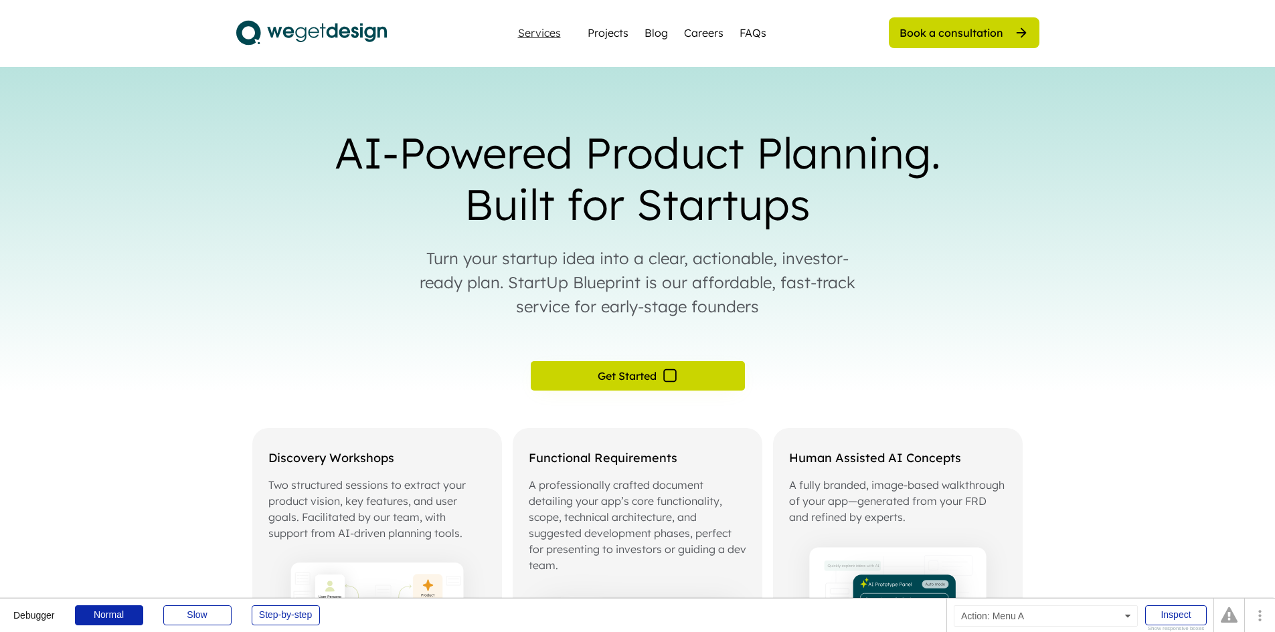
click at [539, 36] on div "Services" at bounding box center [539, 32] width 54 height 11
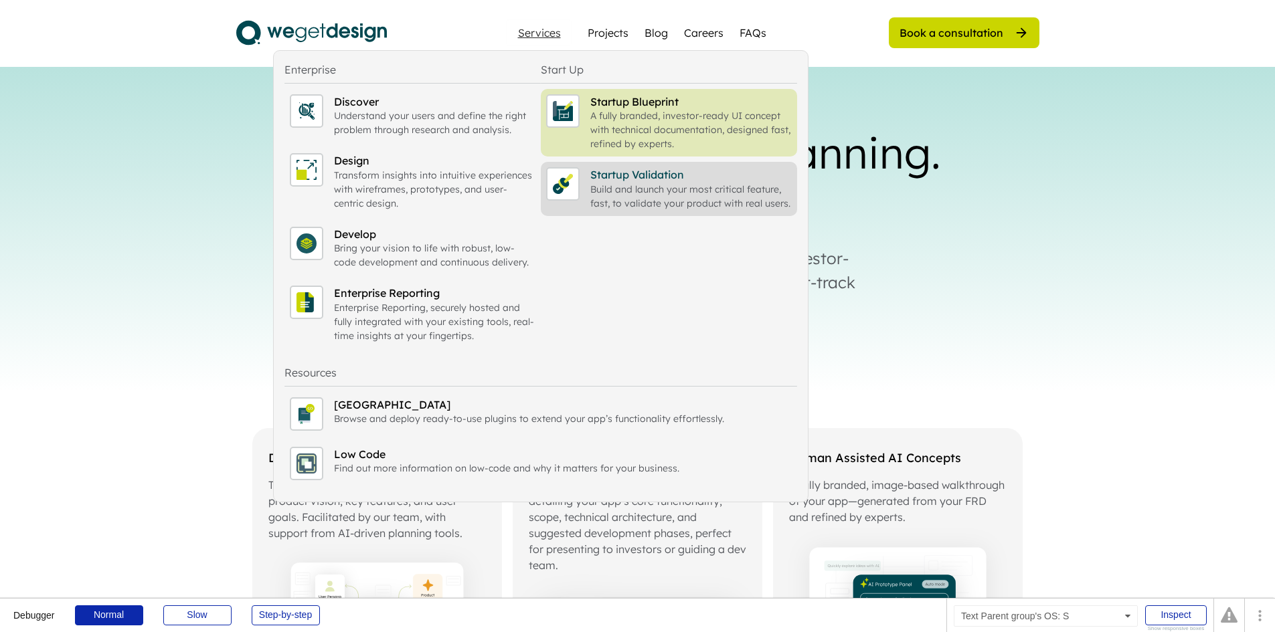
click at [637, 201] on div "Build and launch your most critical feature, fast, to validate your product wit…" at bounding box center [690, 197] width 201 height 28
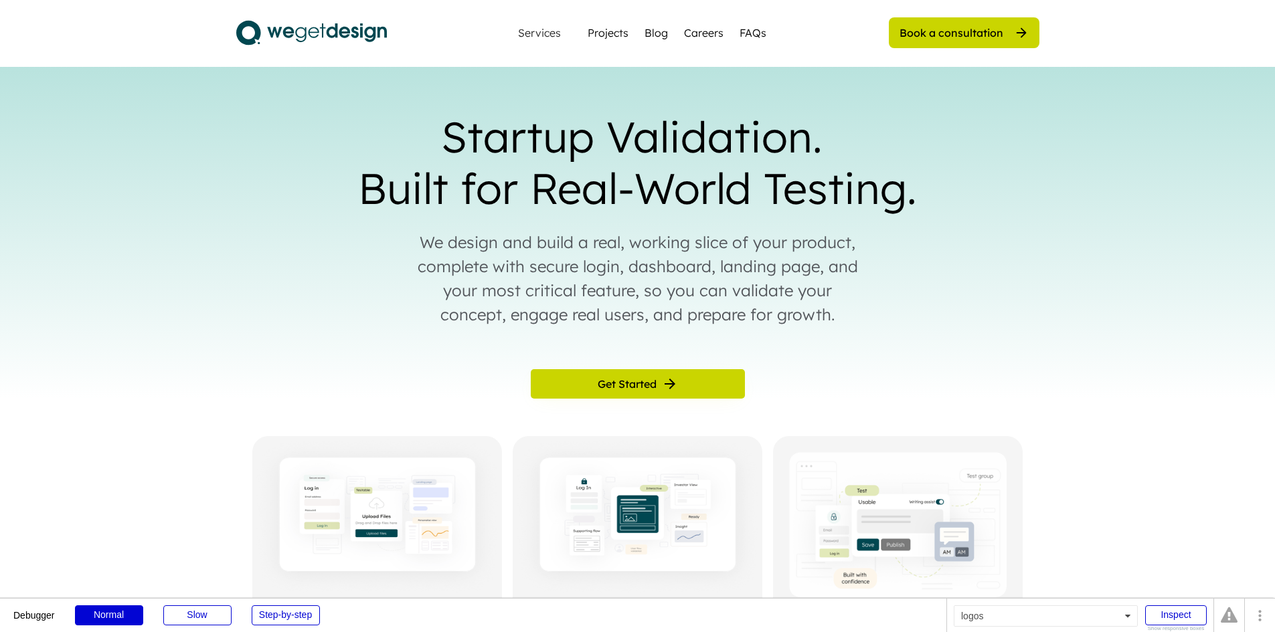
click at [361, 32] on img at bounding box center [311, 32] width 151 height 33
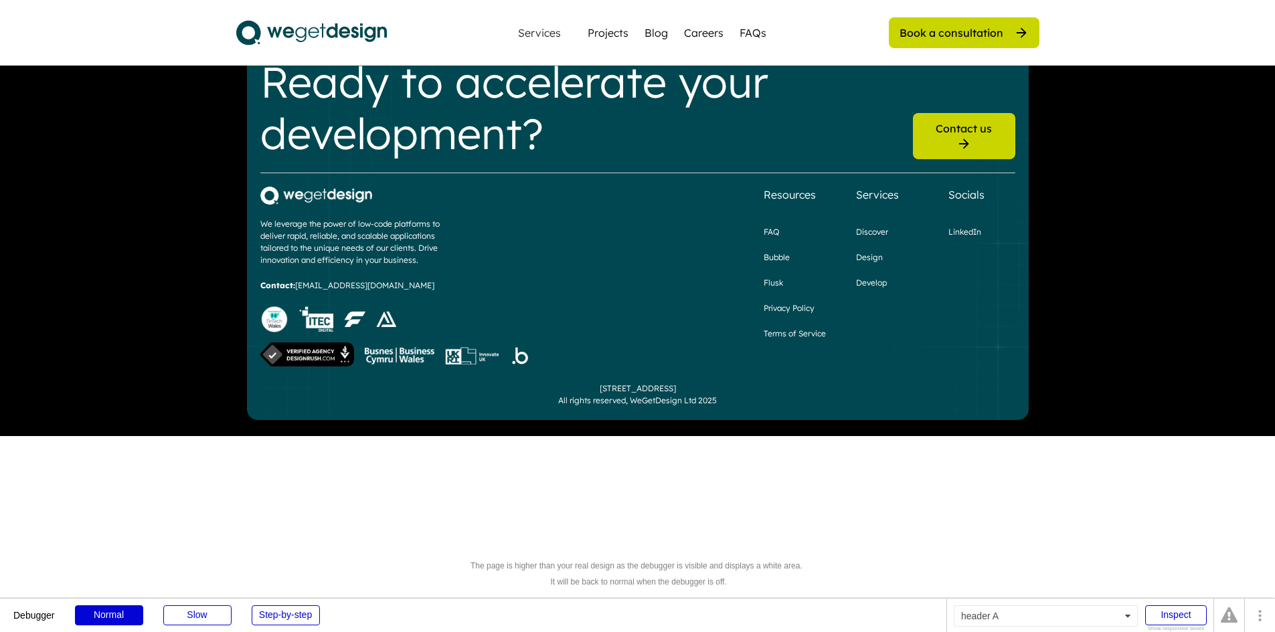
scroll to position [3464, 0]
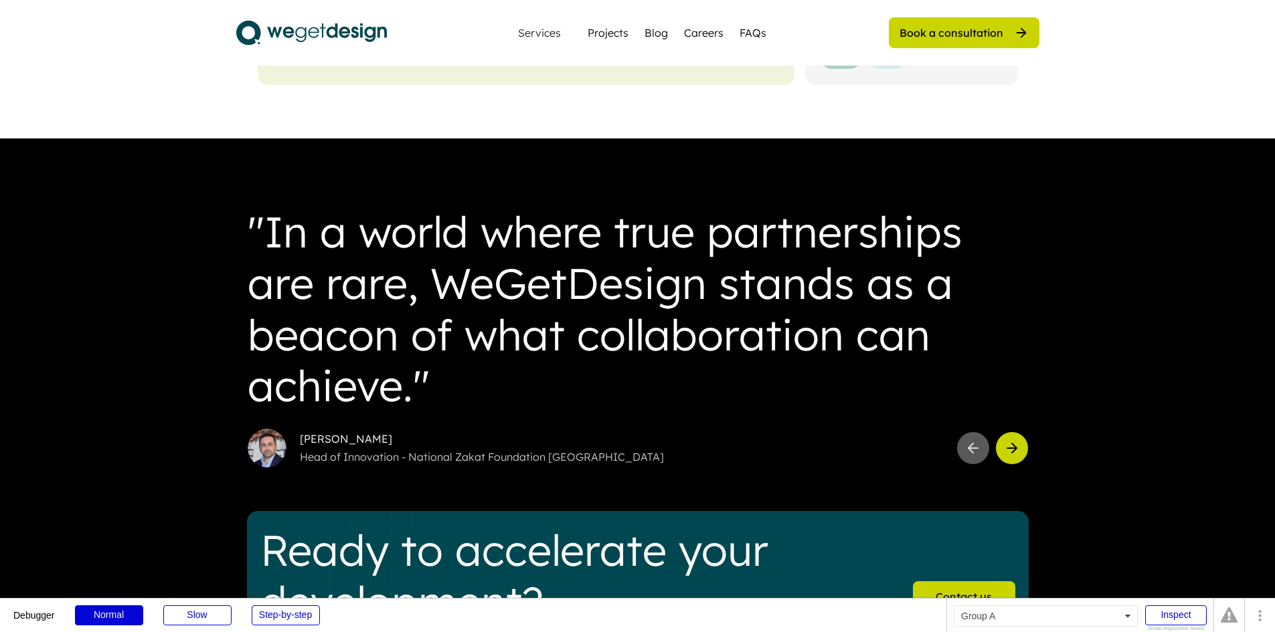
click at [537, 35] on div "Services" at bounding box center [539, 32] width 54 height 11
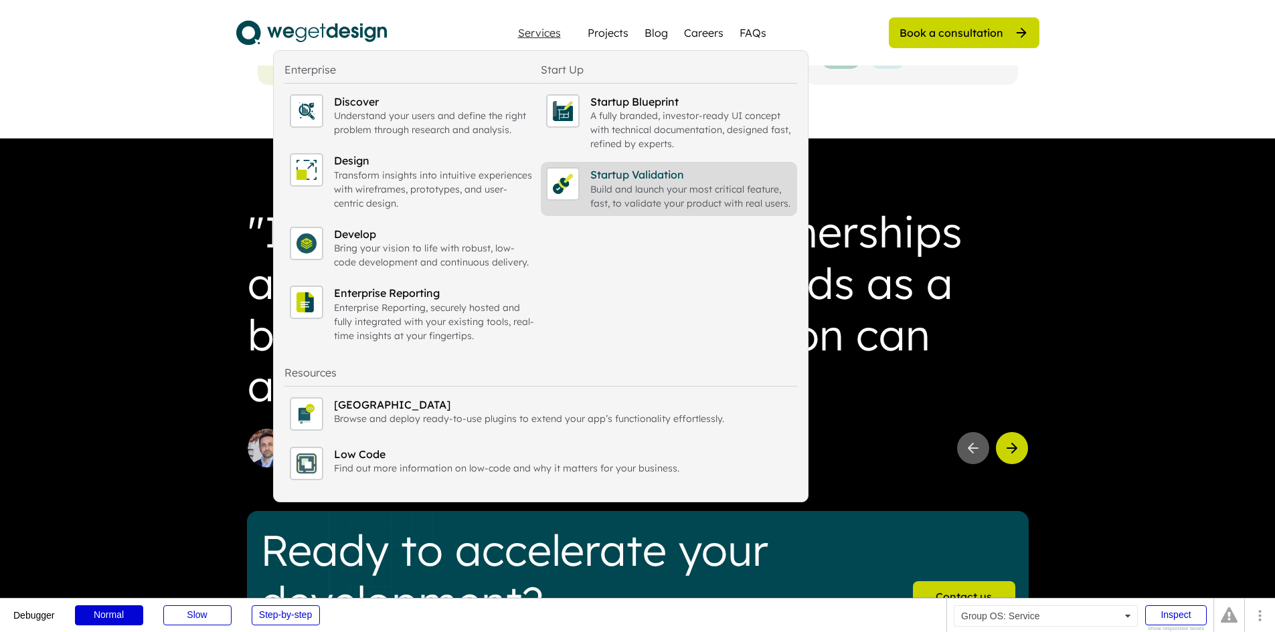
click at [704, 185] on div "Build and launch your most critical feature, fast, to validate your product wit…" at bounding box center [690, 197] width 201 height 28
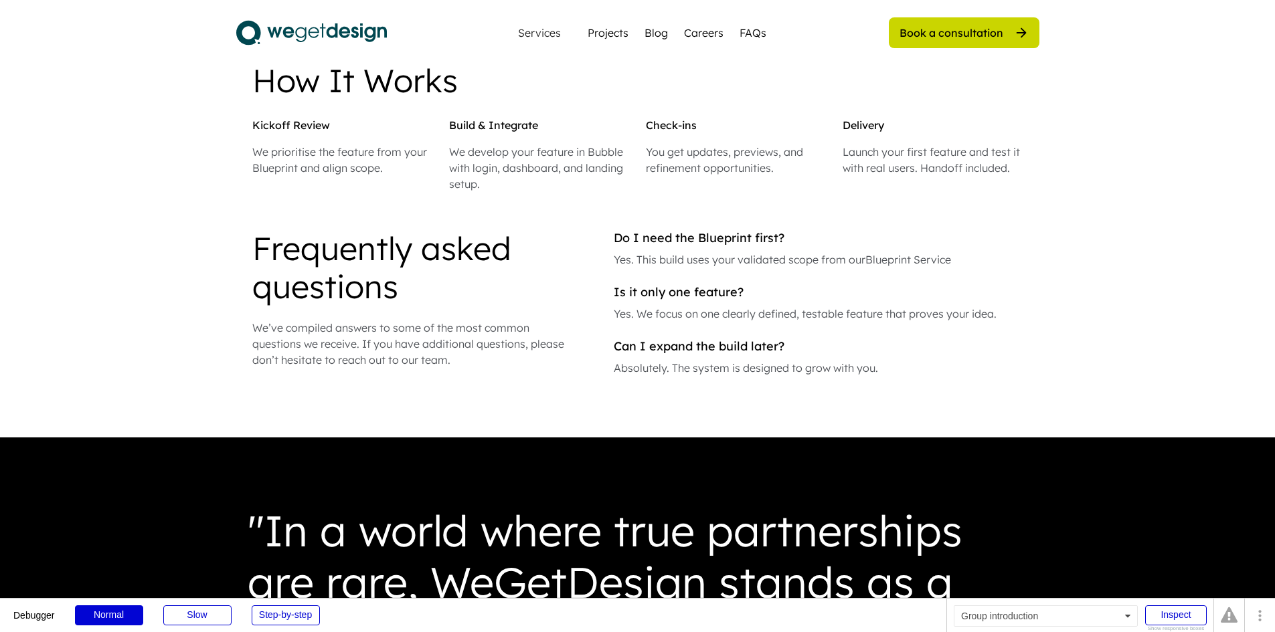
scroll to position [1204, 0]
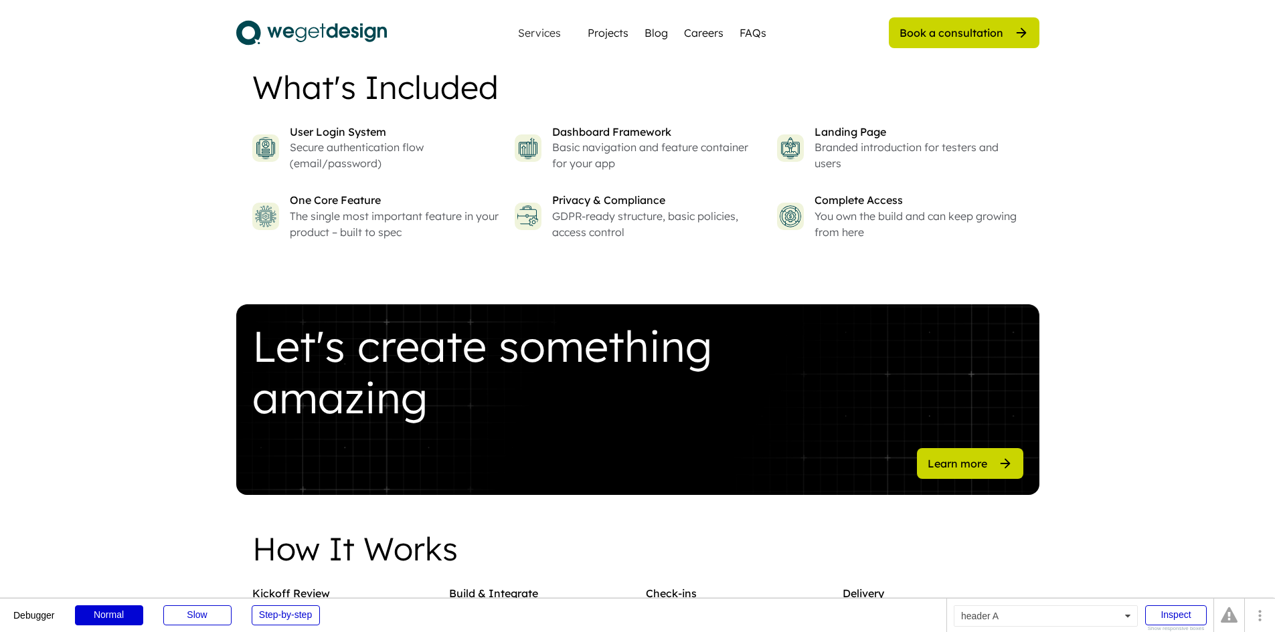
drag, startPoint x: 402, startPoint y: 202, endPoint x: 289, endPoint y: 197, distance: 113.2
click at [290, 197] on div "One Core Feature" at bounding box center [394, 200] width 209 height 15
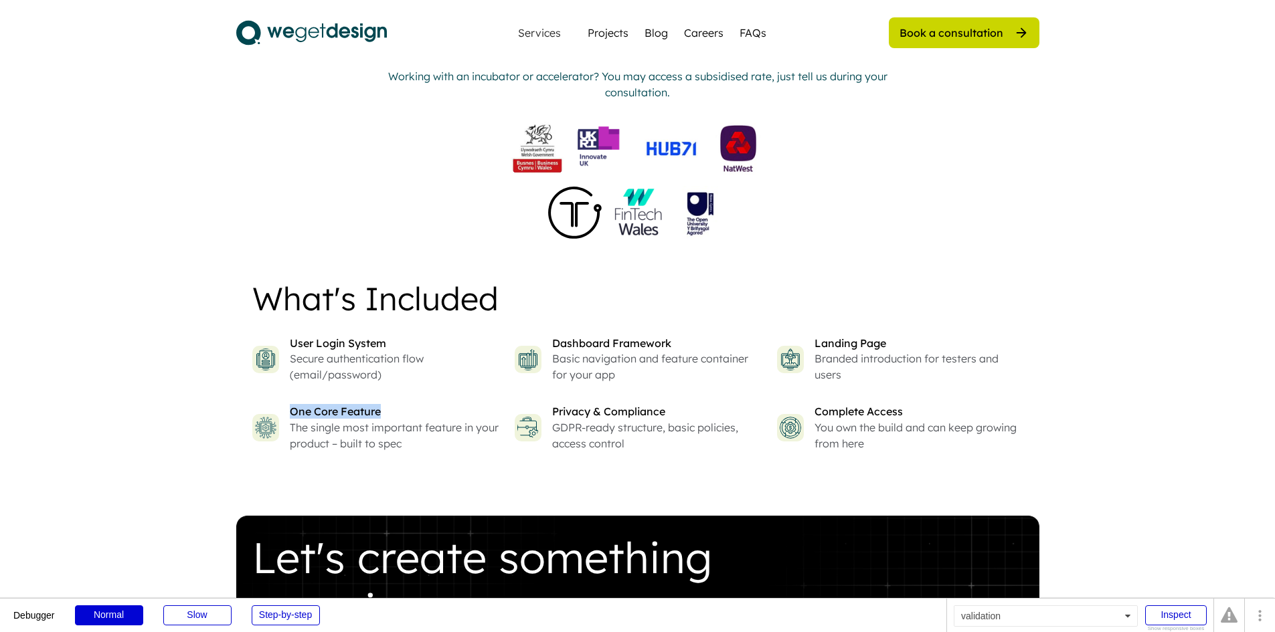
scroll to position [1070, 0]
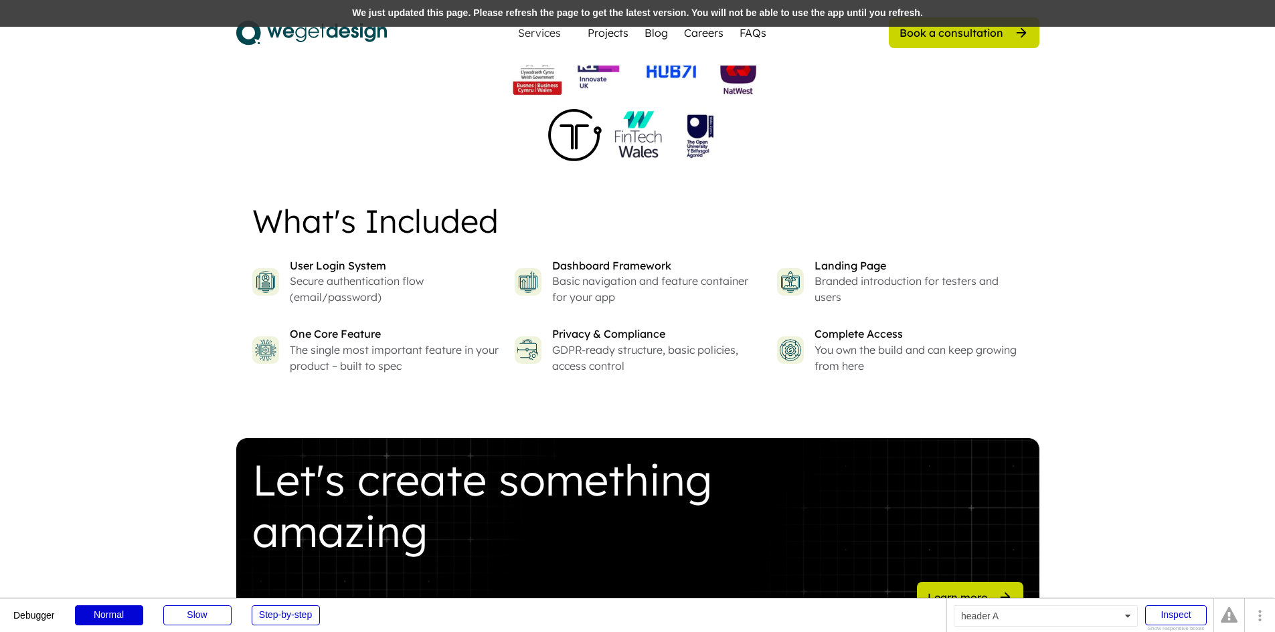
click at [528, 15] on div "We just updated this page. Please refresh the page to get the latest version. Y…" at bounding box center [637, 13] width 1275 height 27
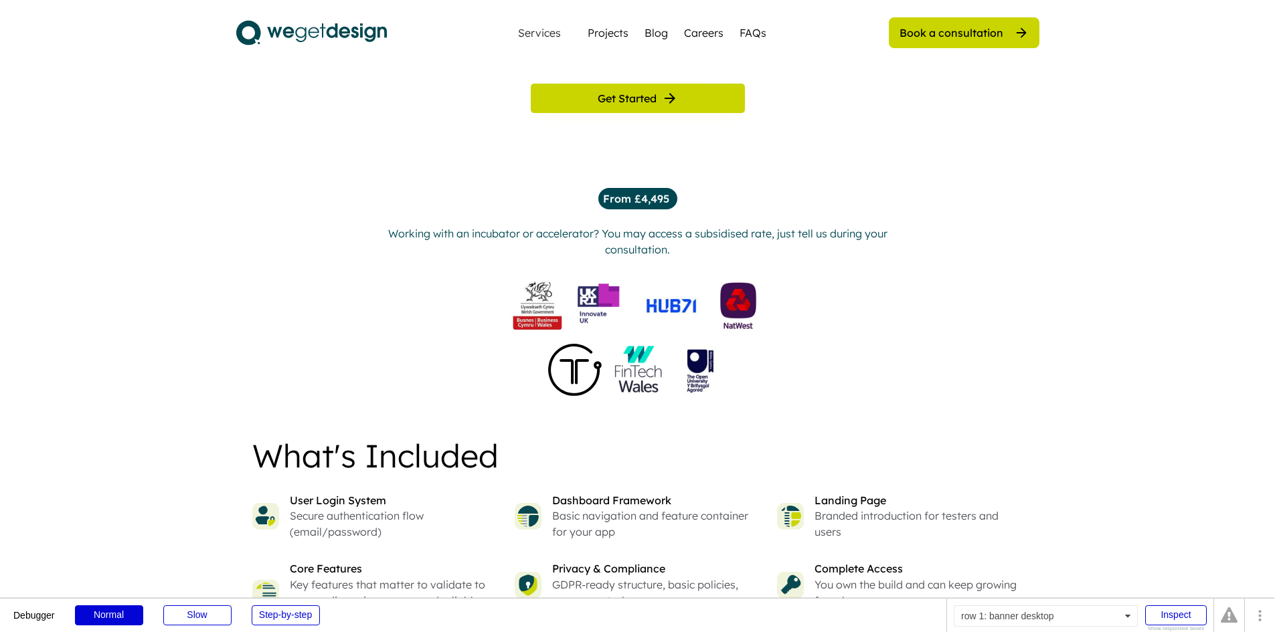
scroll to position [1004, 0]
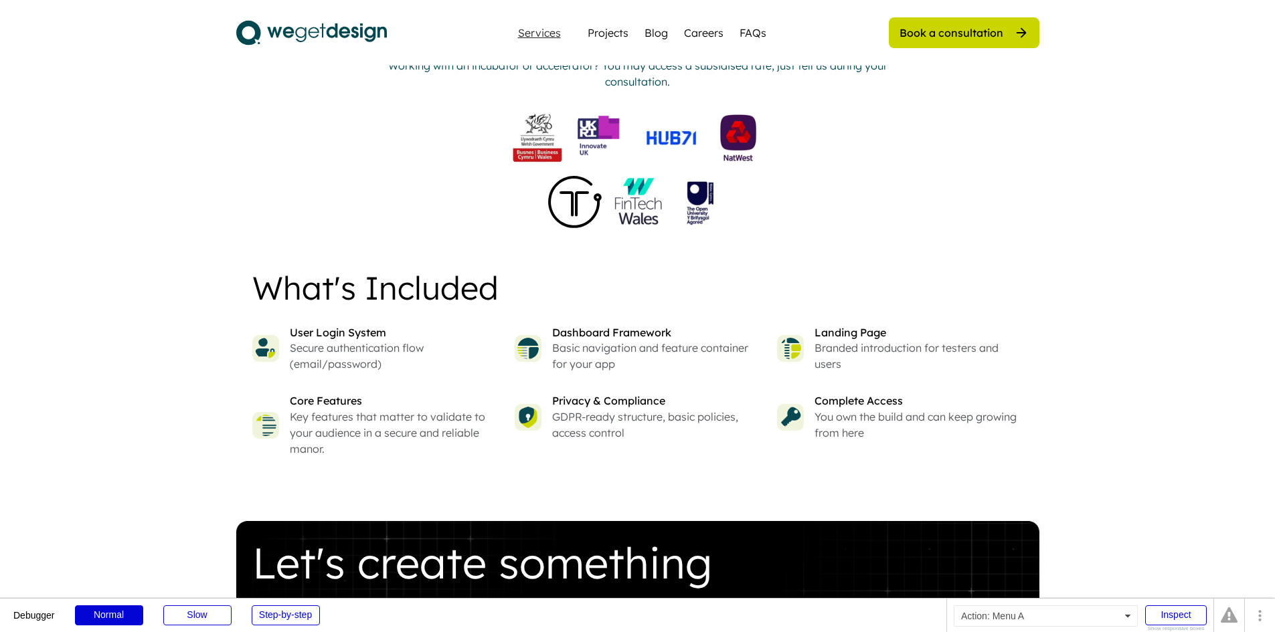
click at [548, 31] on div "Services" at bounding box center [539, 32] width 54 height 11
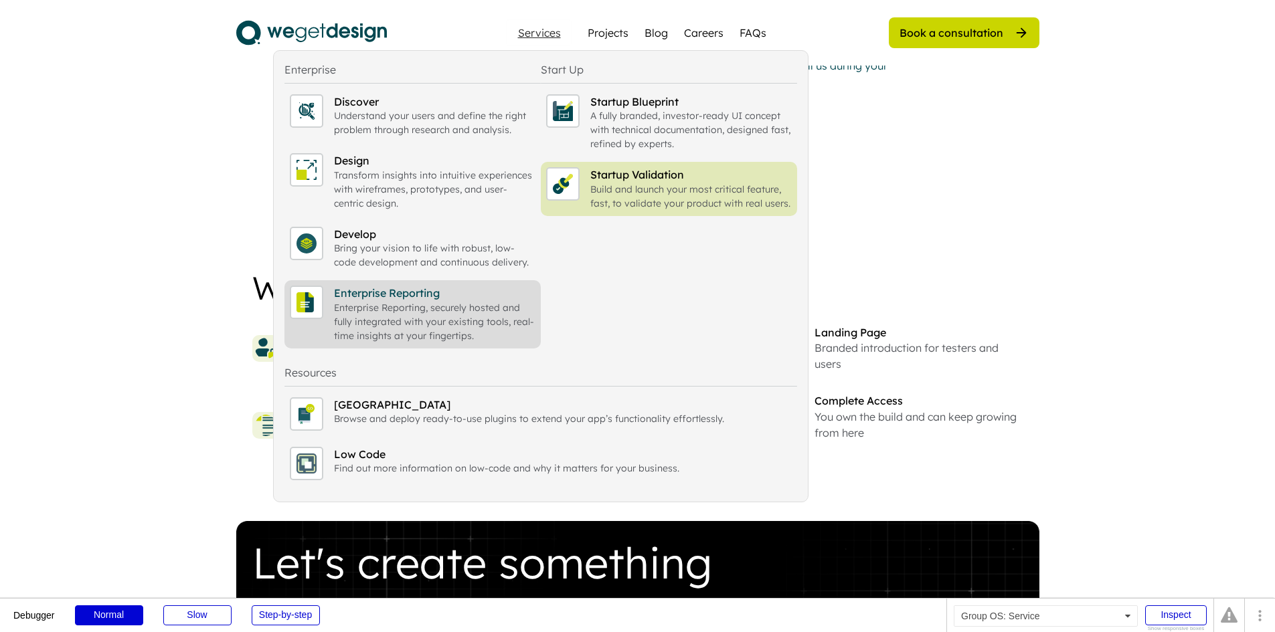
click at [402, 299] on div "Enterprise Reporting" at bounding box center [434, 293] width 201 height 15
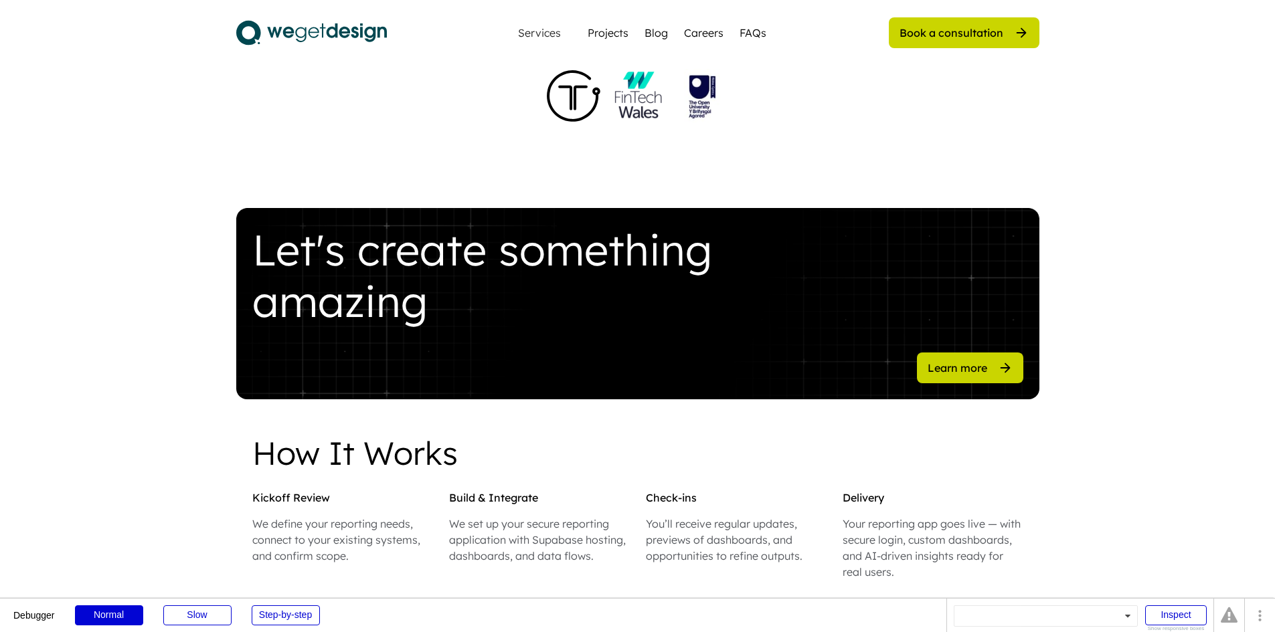
scroll to position [1405, 0]
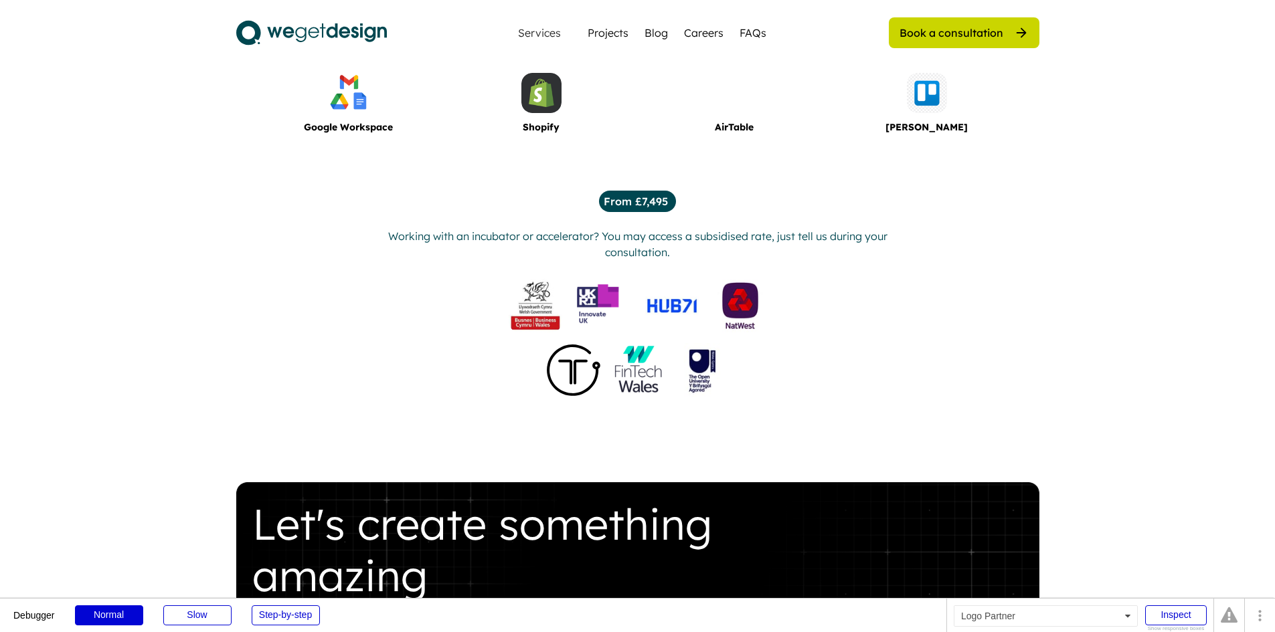
click at [536, 333] on img at bounding box center [535, 306] width 54 height 54
click at [607, 324] on img at bounding box center [604, 306] width 54 height 54
click at [667, 316] on img at bounding box center [672, 306] width 54 height 54
click at [630, 371] on img at bounding box center [638, 370] width 54 height 54
click at [704, 395] on img at bounding box center [702, 370] width 54 height 54
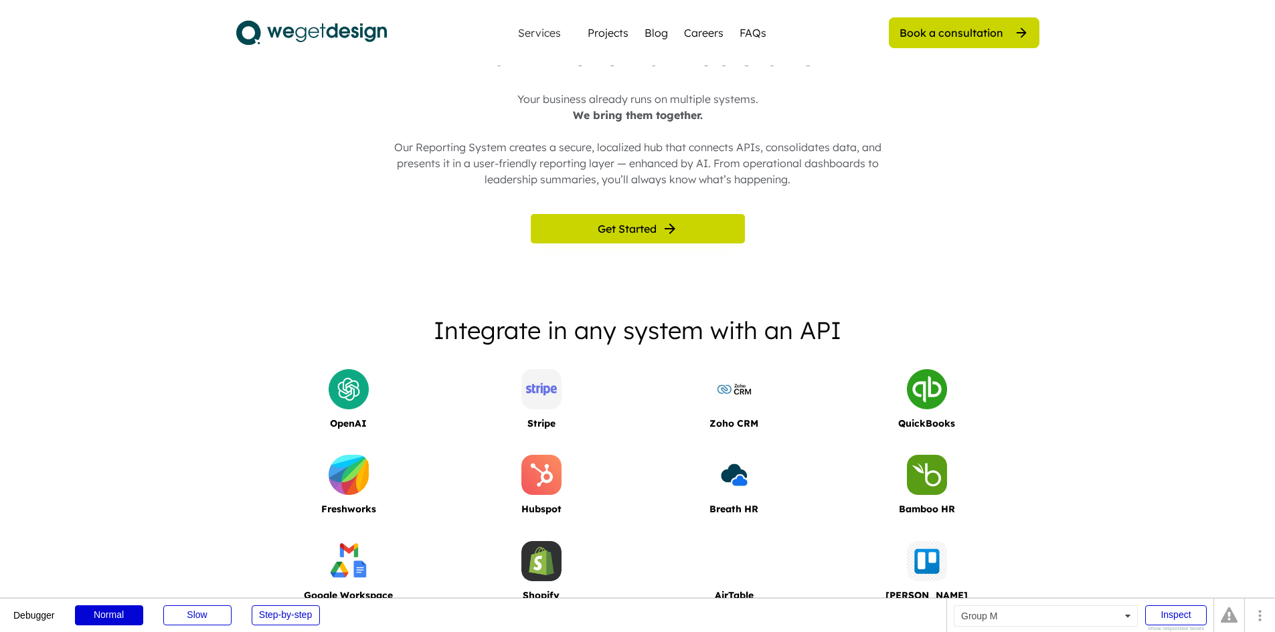
scroll to position [602, 0]
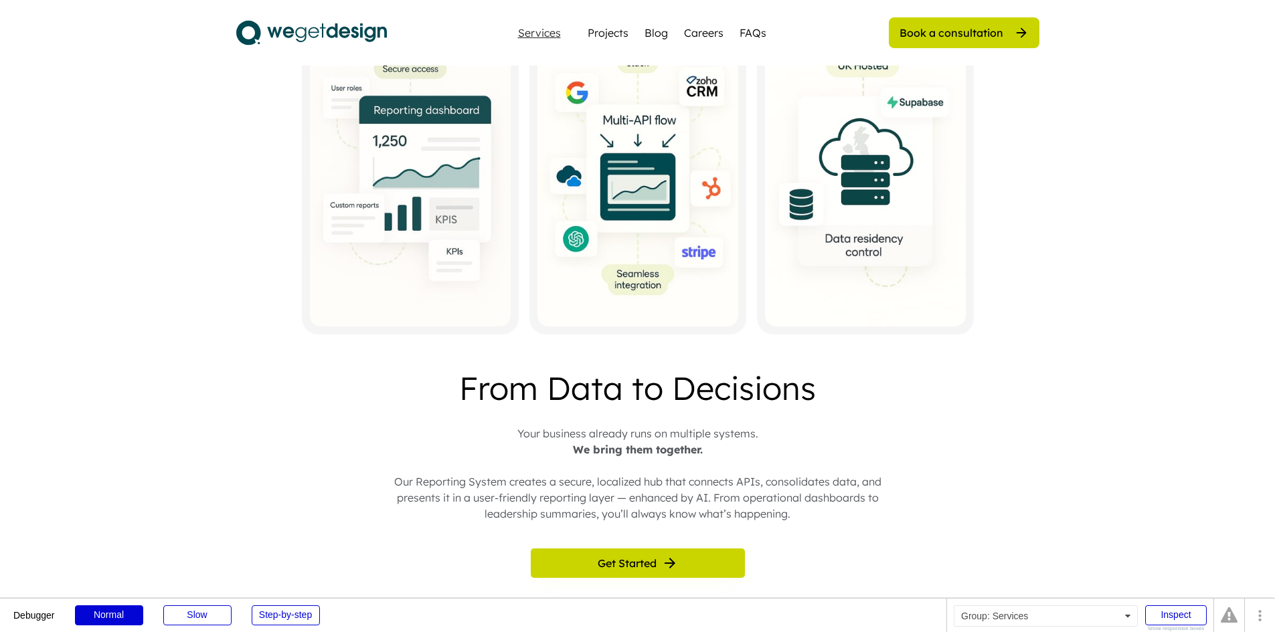
click at [536, 35] on div "Services" at bounding box center [539, 32] width 54 height 11
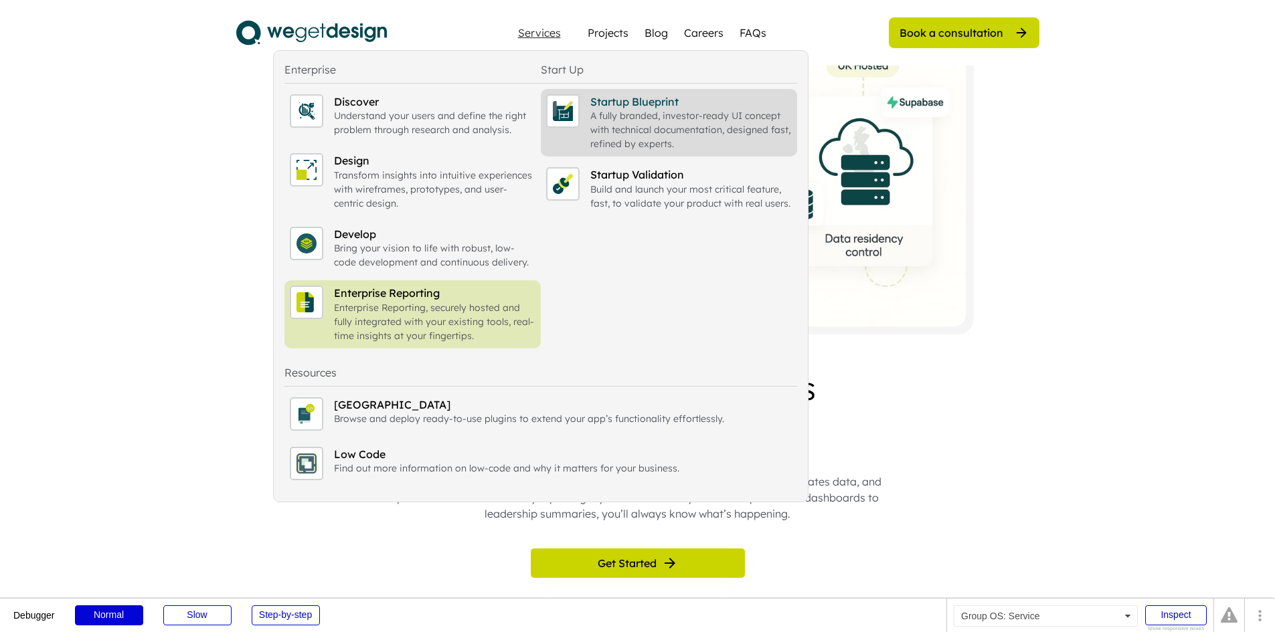
click at [643, 104] on div "Startup Blueprint" at bounding box center [690, 101] width 201 height 15
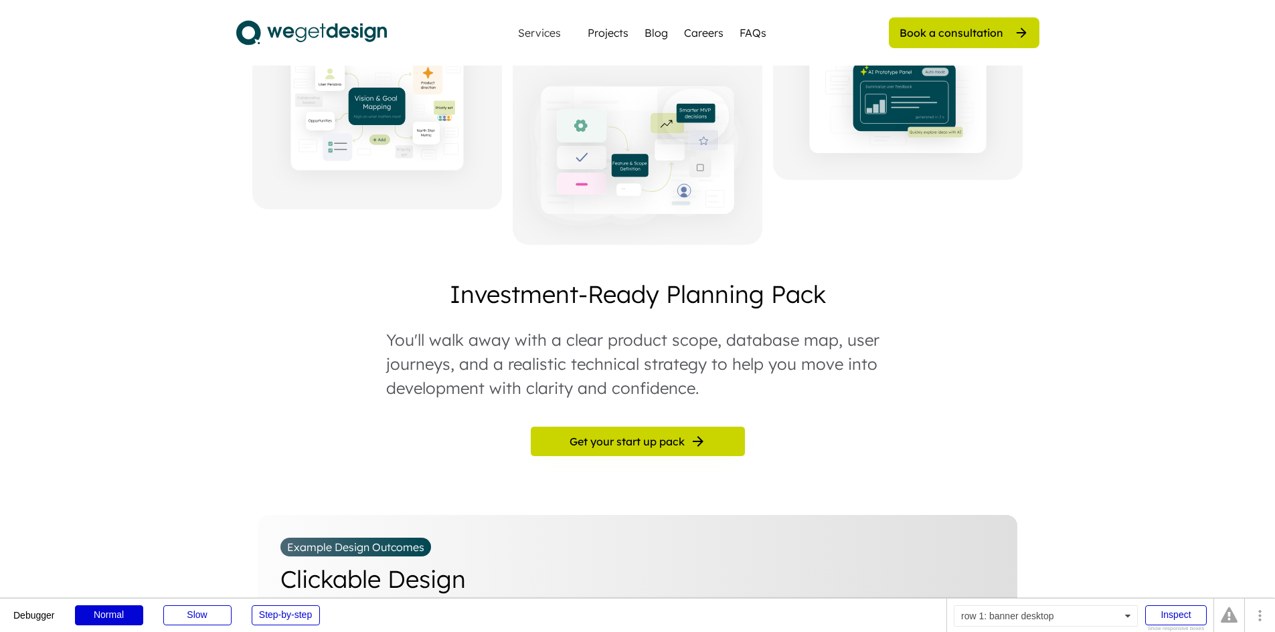
scroll to position [602, 0]
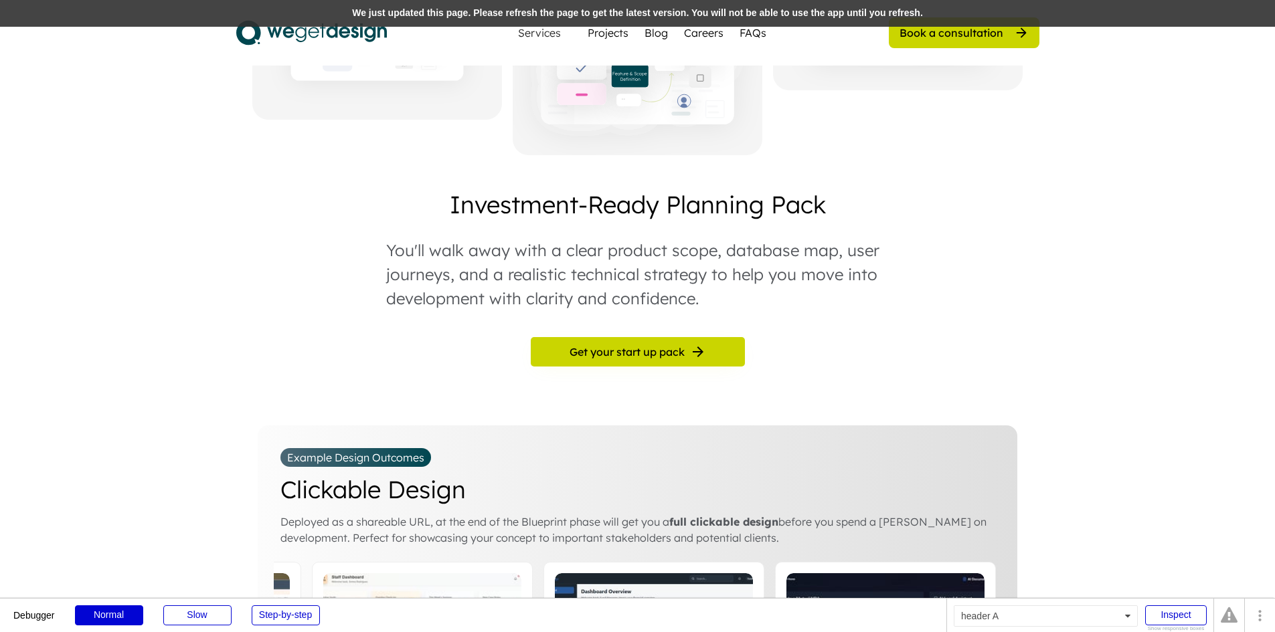
click at [458, 10] on div "We just updated this page. Please refresh the page to get the latest version. Y…" at bounding box center [637, 13] width 1275 height 27
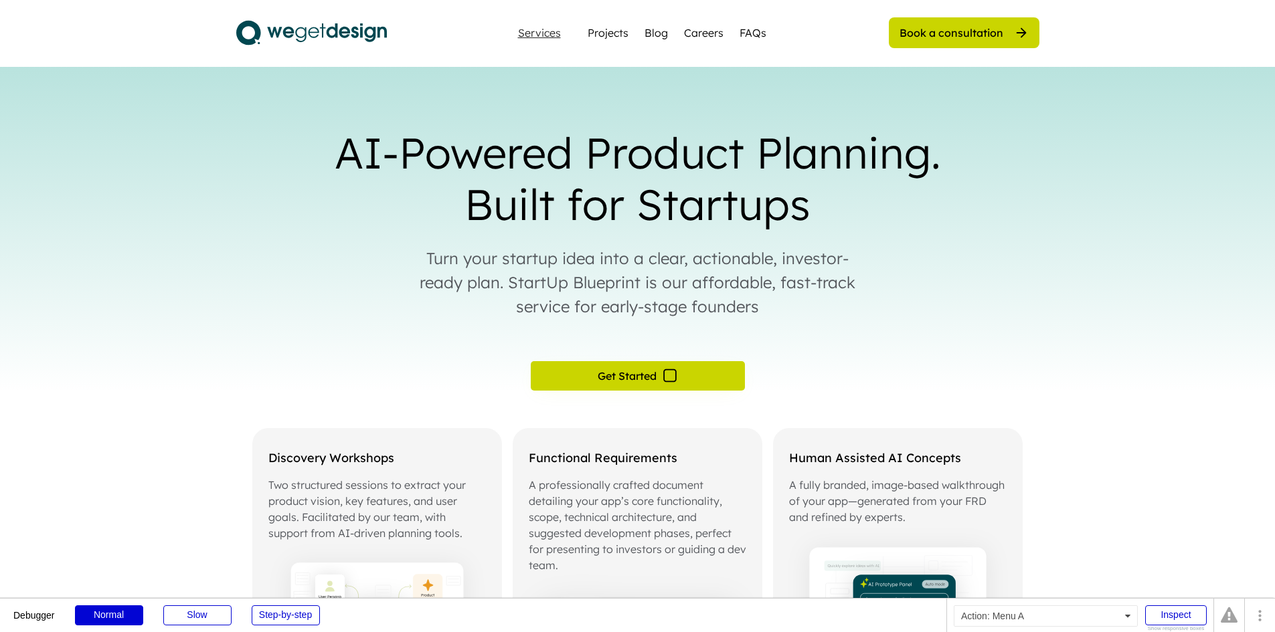
click at [543, 27] on div "Services" at bounding box center [539, 32] width 54 height 11
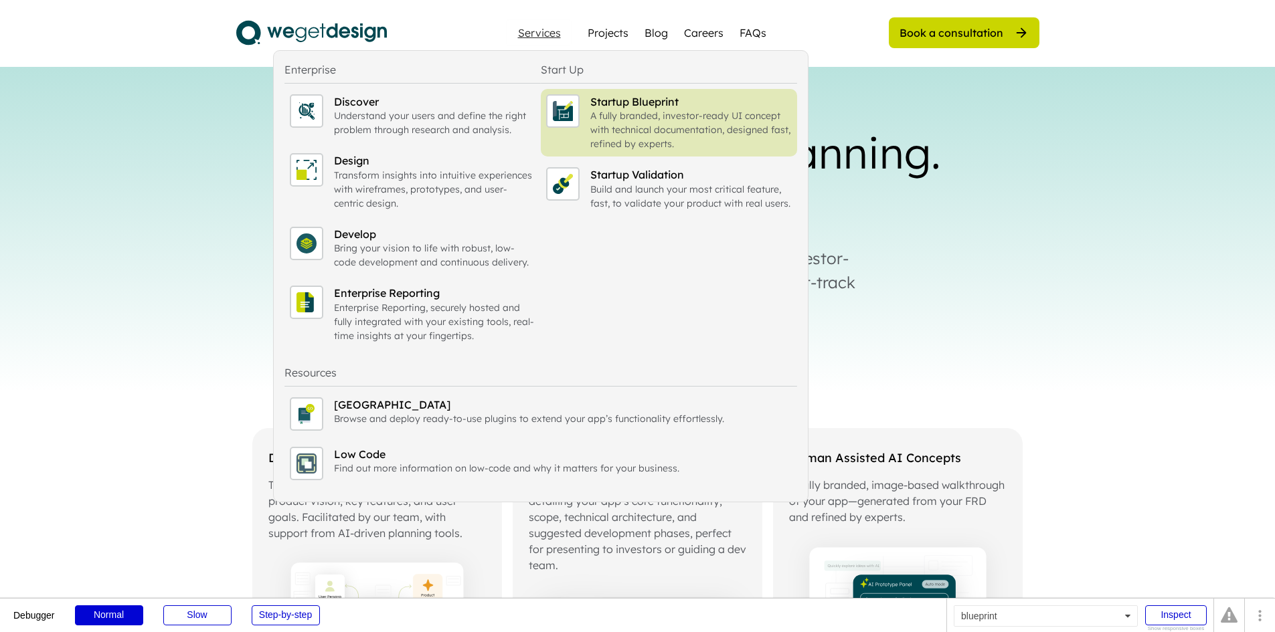
click at [841, 244] on div "AI-Powered Product Planning. Built for Startups Turn your startup idea into a c…" at bounding box center [637, 193] width 1275 height 252
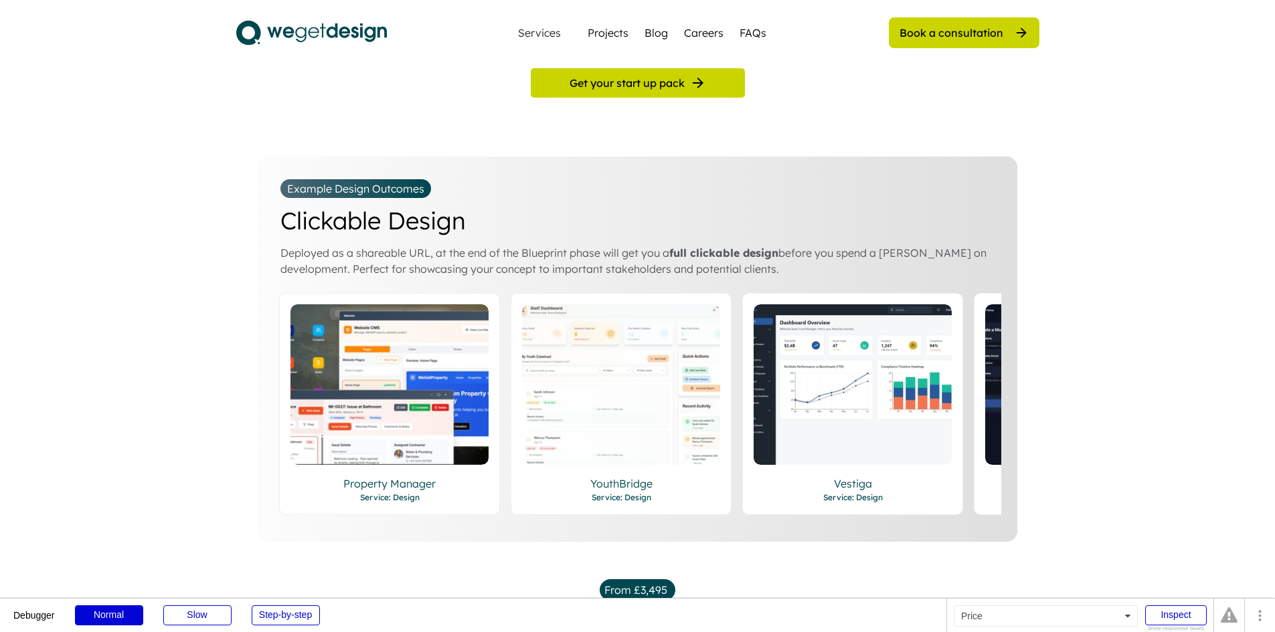
scroll to position [870, 0]
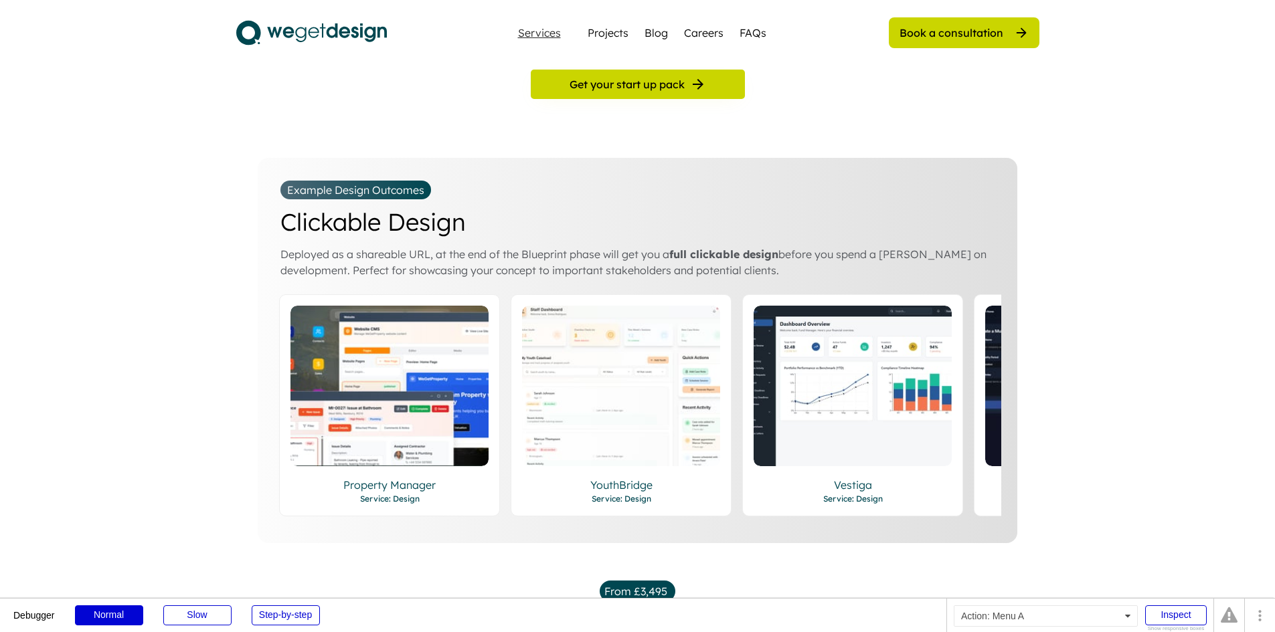
click at [523, 35] on div "Services" at bounding box center [539, 32] width 54 height 11
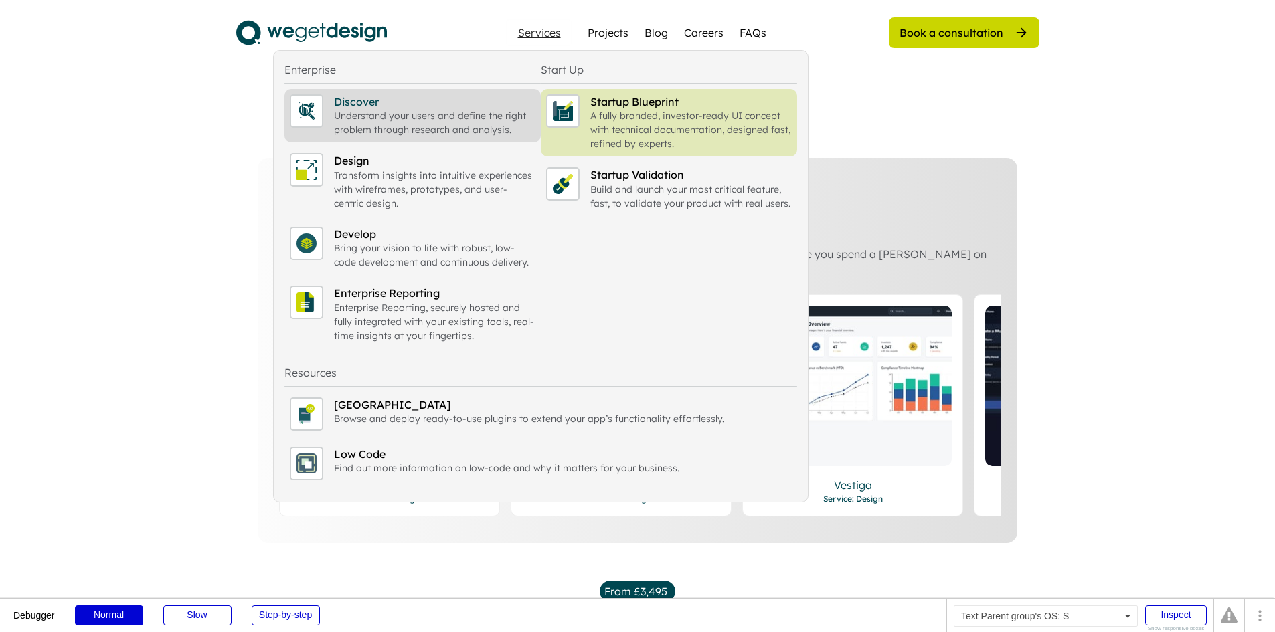
click at [468, 123] on div "Understand your users and define the right problem through research and analysi…" at bounding box center [434, 123] width 201 height 28
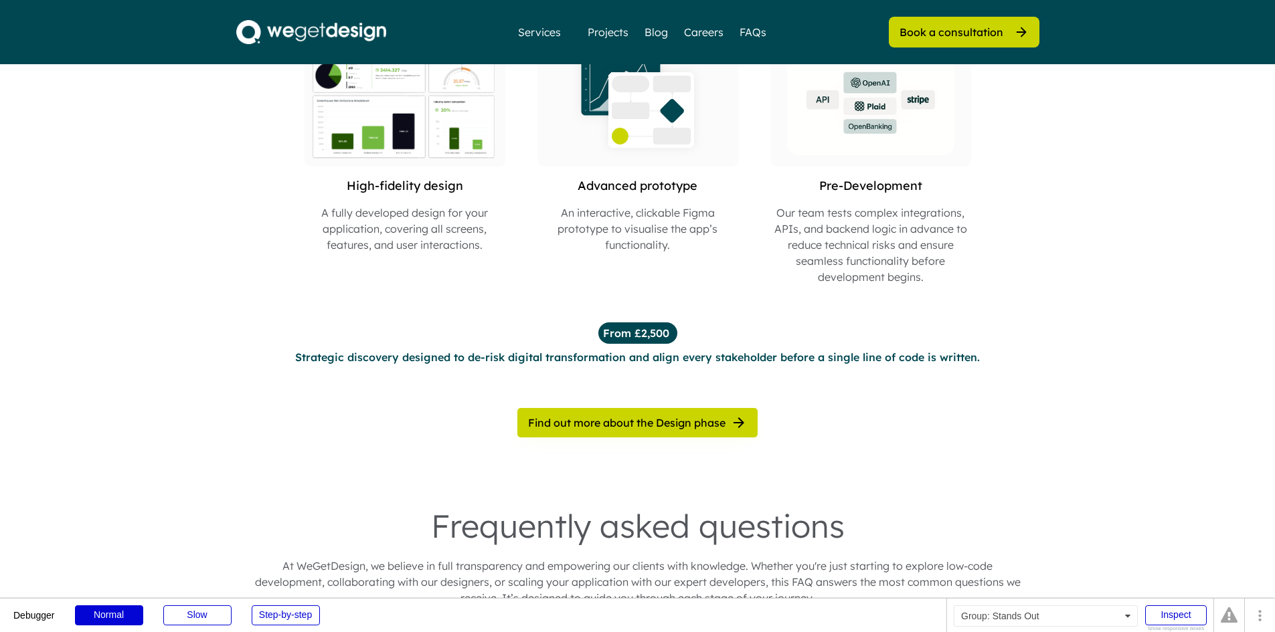
scroll to position [736, 0]
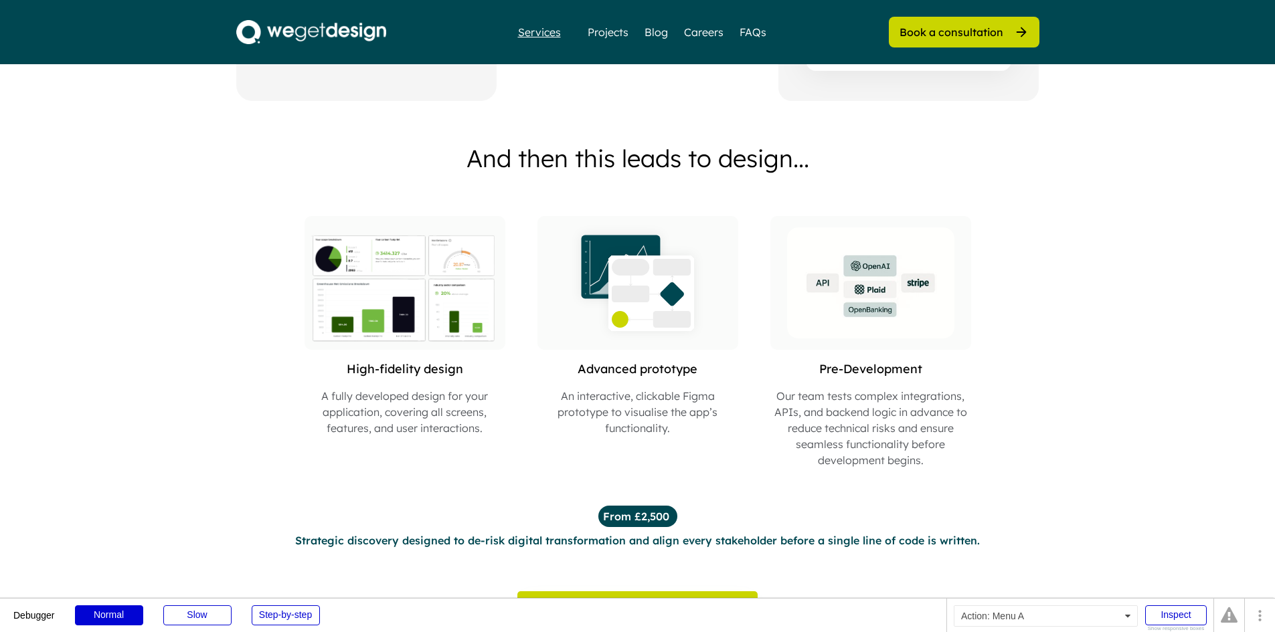
click at [553, 35] on div "Services" at bounding box center [539, 32] width 54 height 11
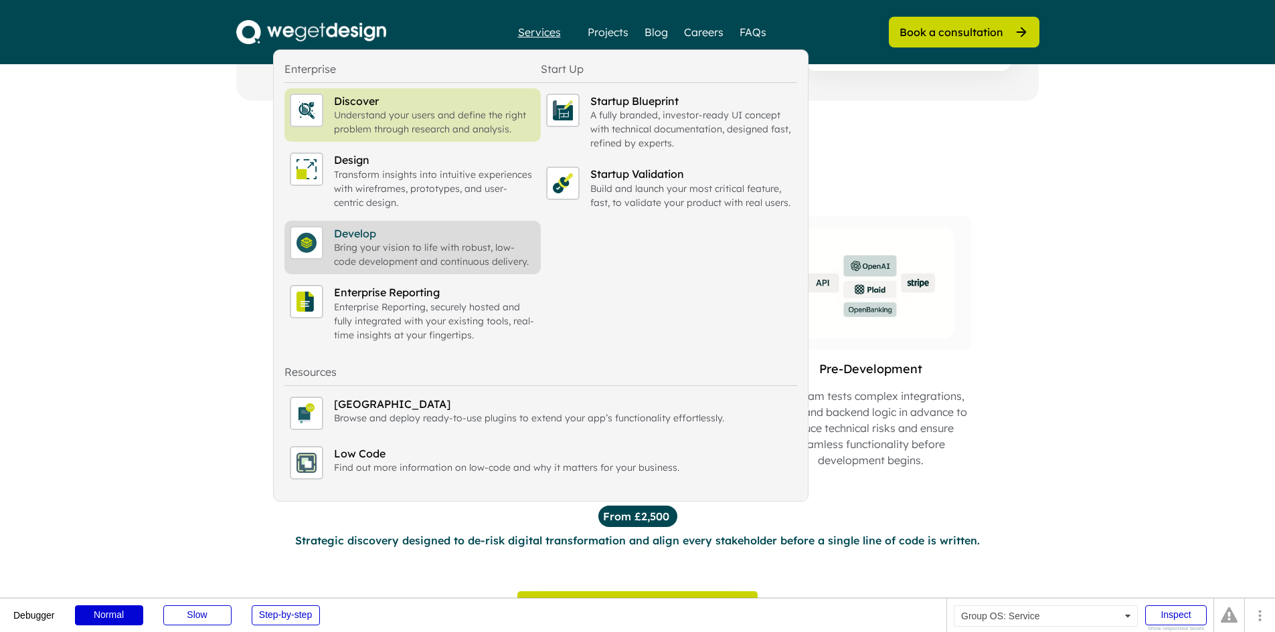
click at [433, 235] on div "Develop" at bounding box center [434, 233] width 201 height 15
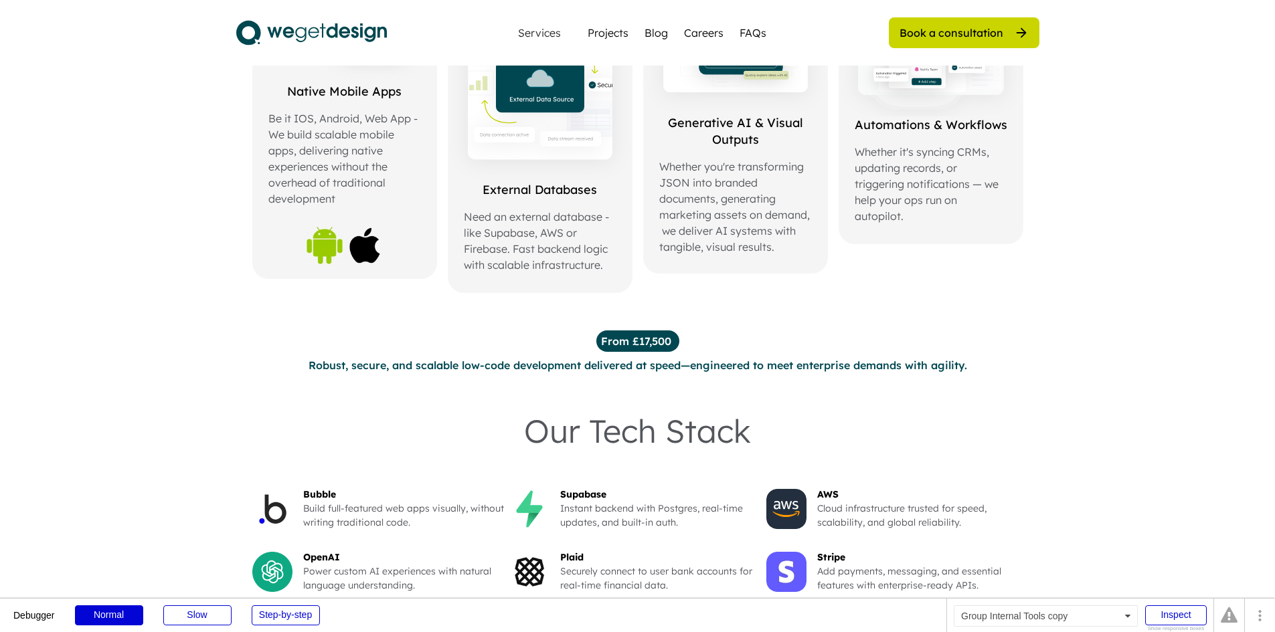
scroll to position [803, 0]
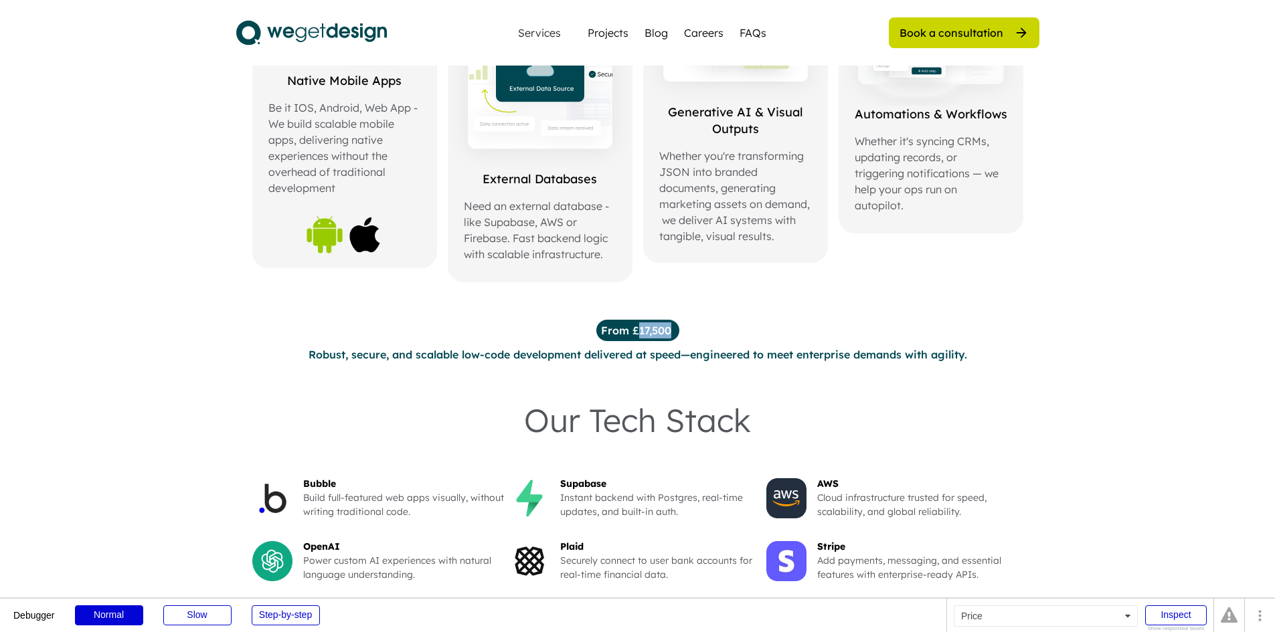
drag, startPoint x: 640, startPoint y: 330, endPoint x: 683, endPoint y: 334, distance: 43.7
click at [683, 334] on div "From £17,500 Robust, secure, and scalable low-code development delivered at spe…" at bounding box center [637, 341] width 771 height 43
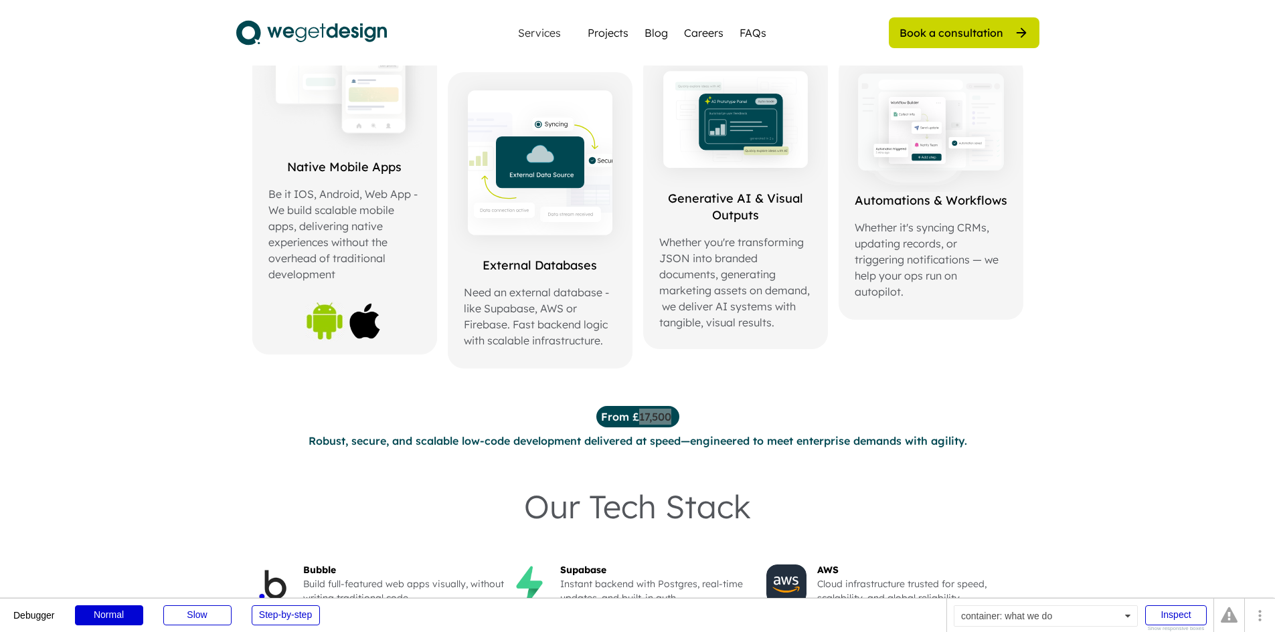
scroll to position [602, 0]
